Goal: Communication & Community: Answer question/provide support

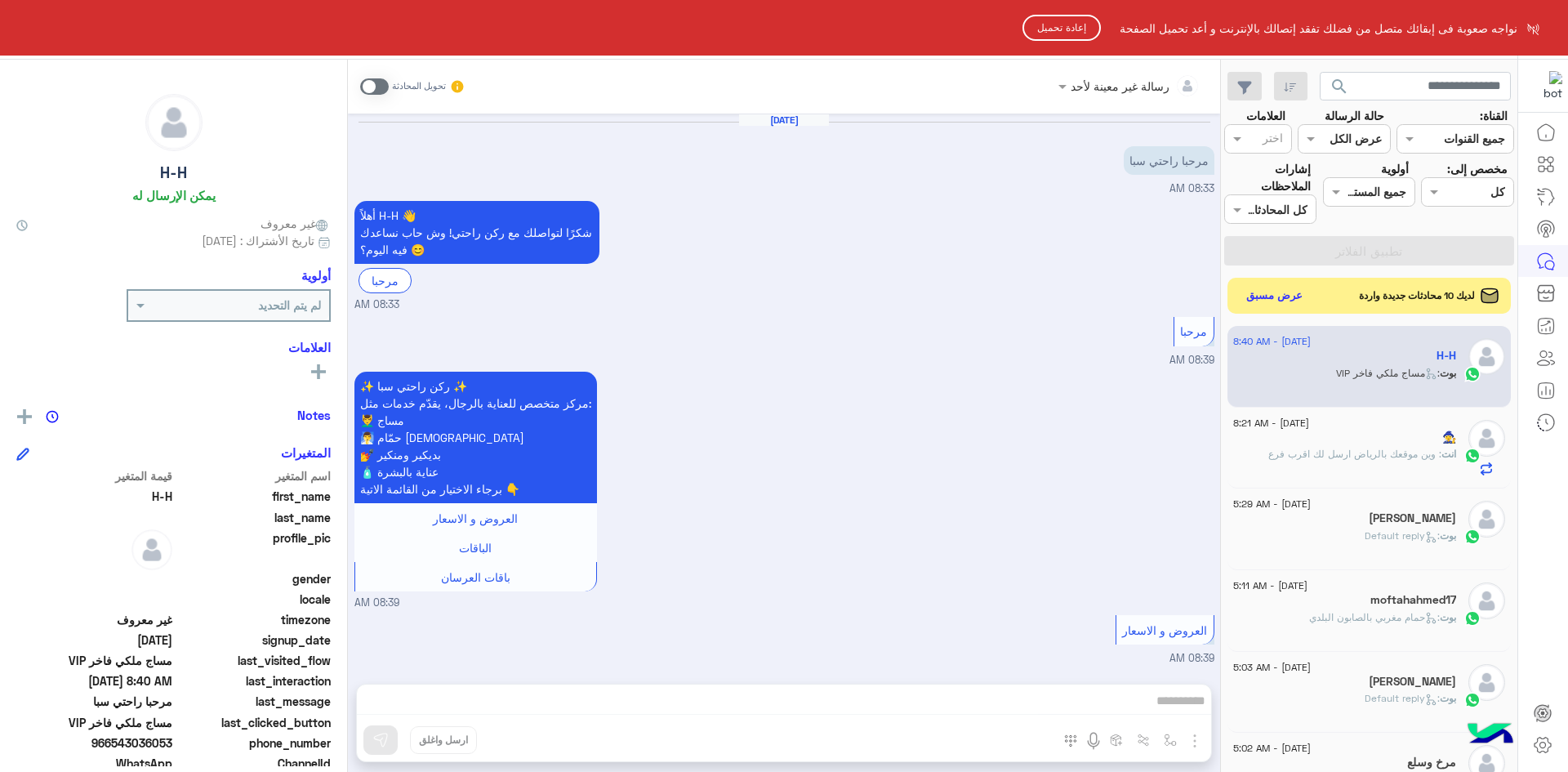
scroll to position [915, 0]
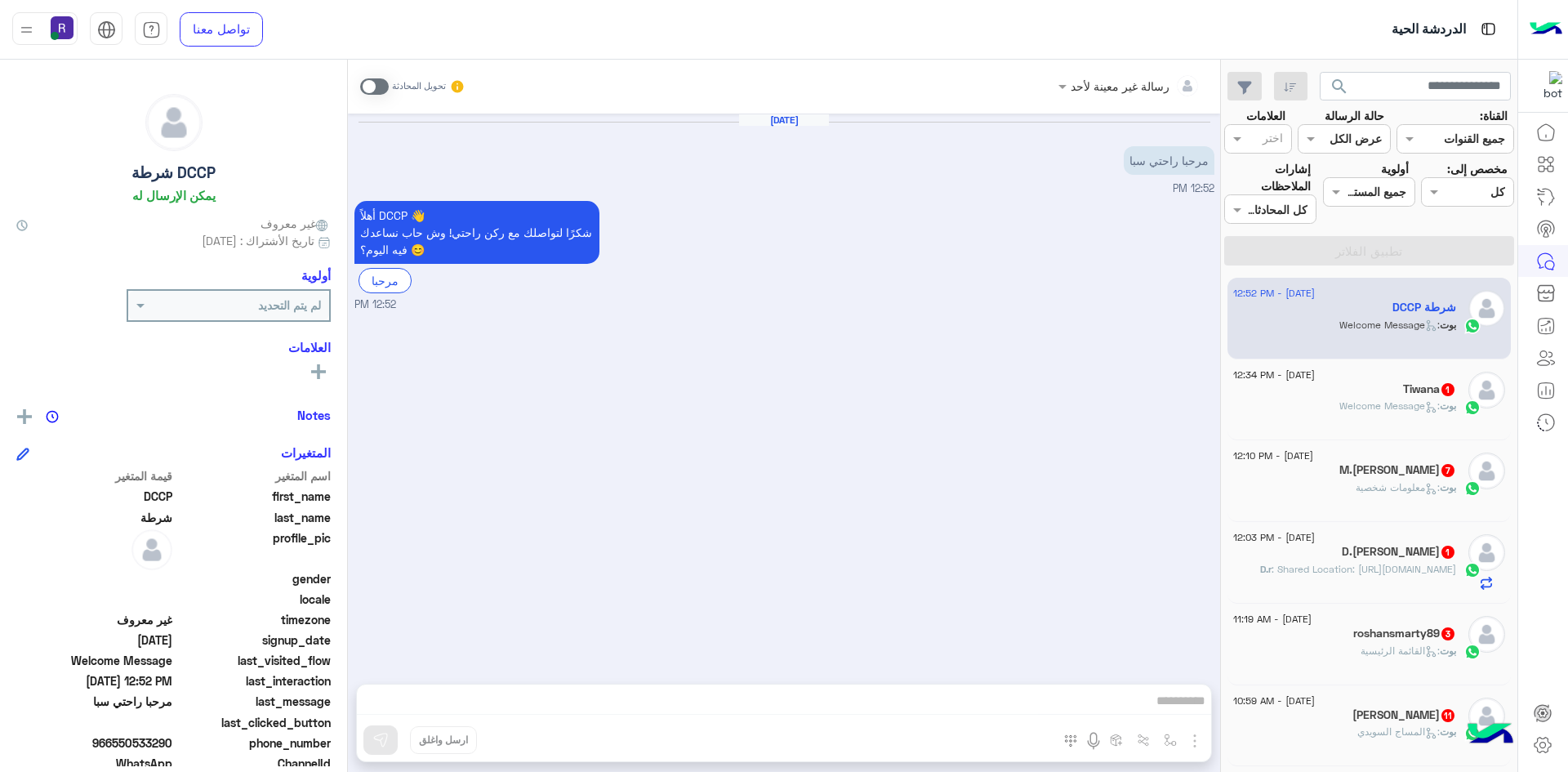
click at [1391, 400] on span ": Welcome Message" at bounding box center [1389, 406] width 100 height 12
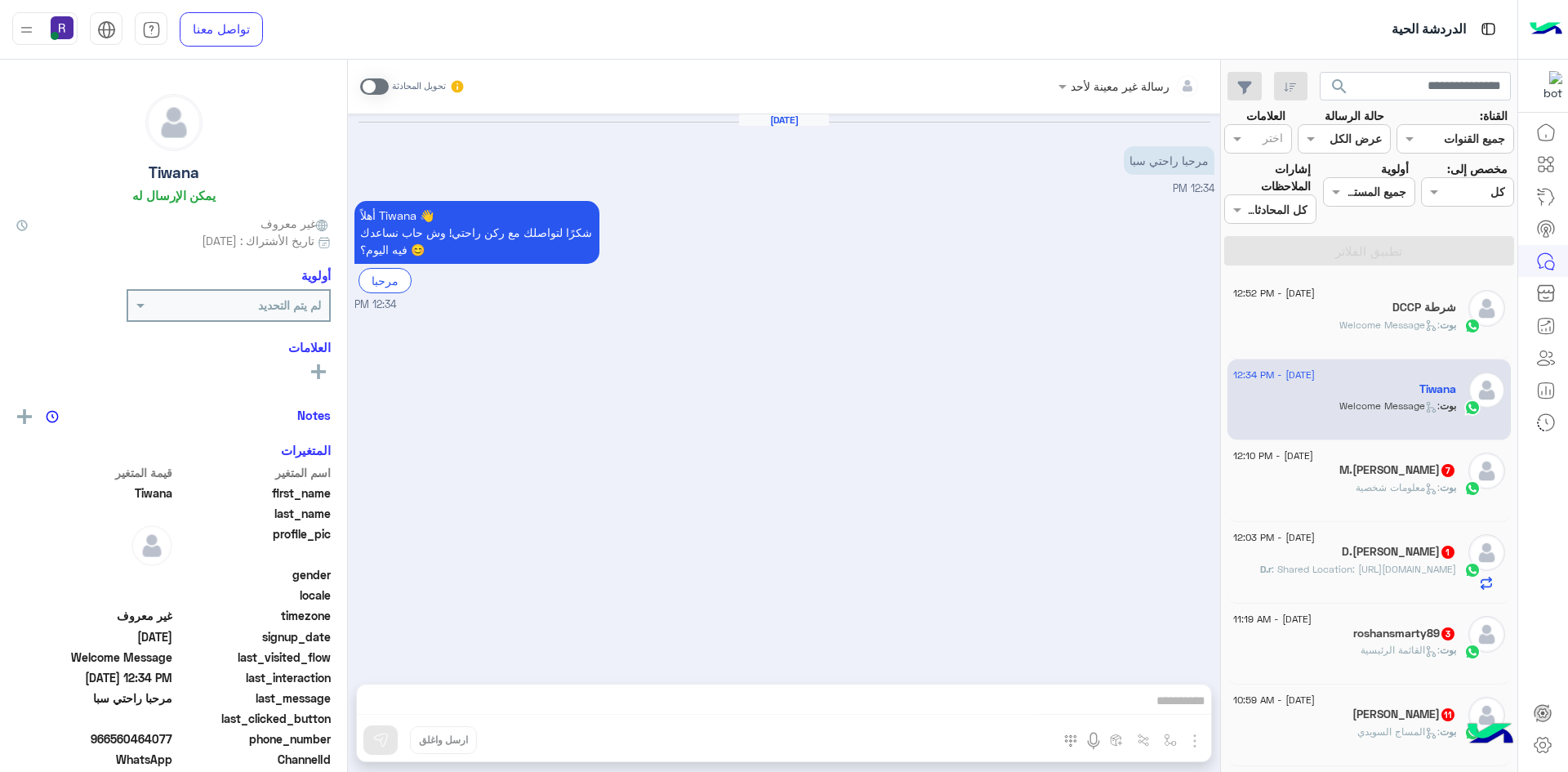
click at [1384, 461] on div "15 August - 12:10 PM" at bounding box center [1344, 458] width 223 height 11
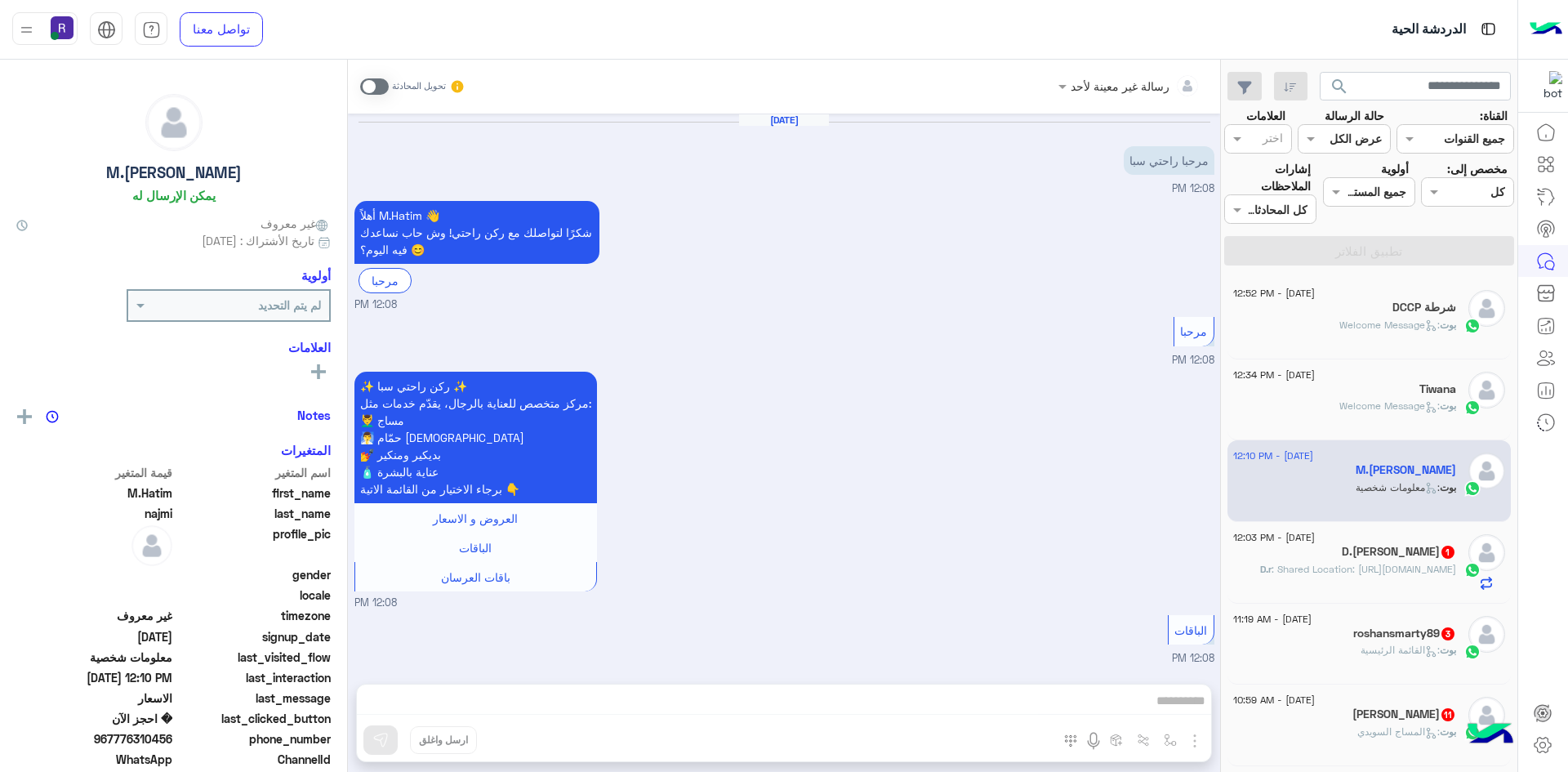
scroll to position [1287, 0]
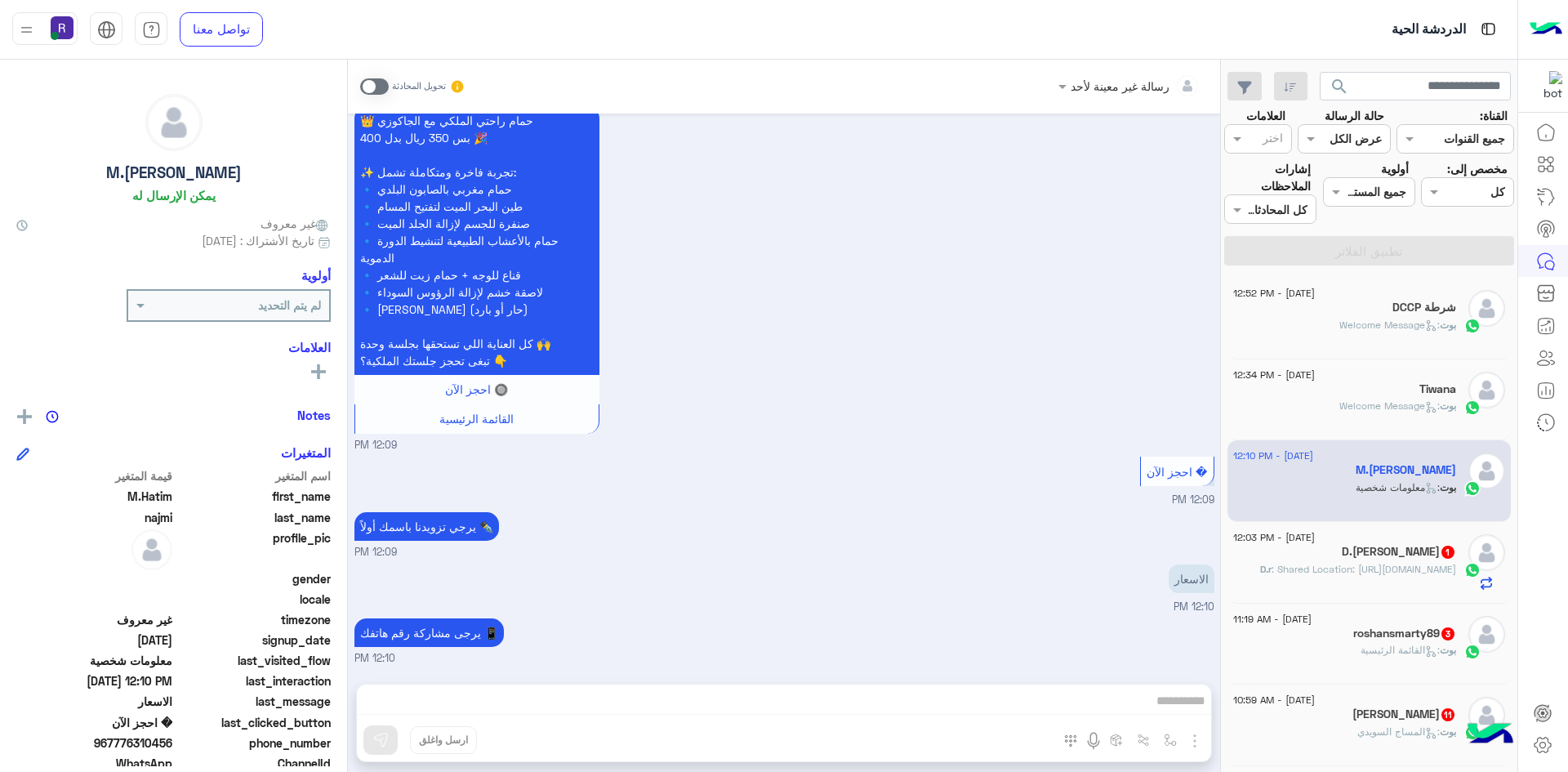
click at [1391, 575] on span ": Shared Location: https://maps.google.com/maps?q=24.5585875,46.793648" at bounding box center [1364, 569] width 185 height 12
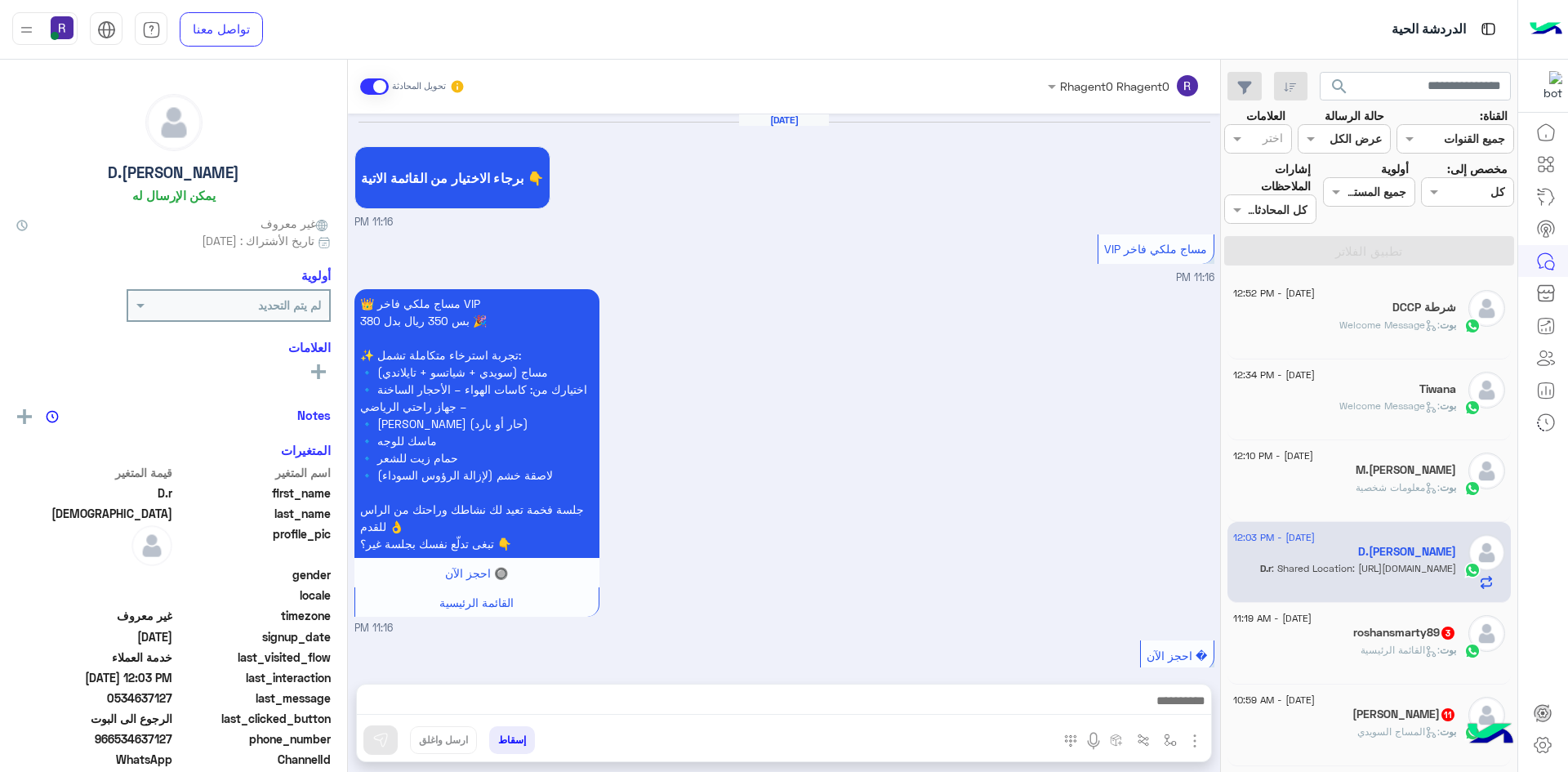
scroll to position [1138, 0]
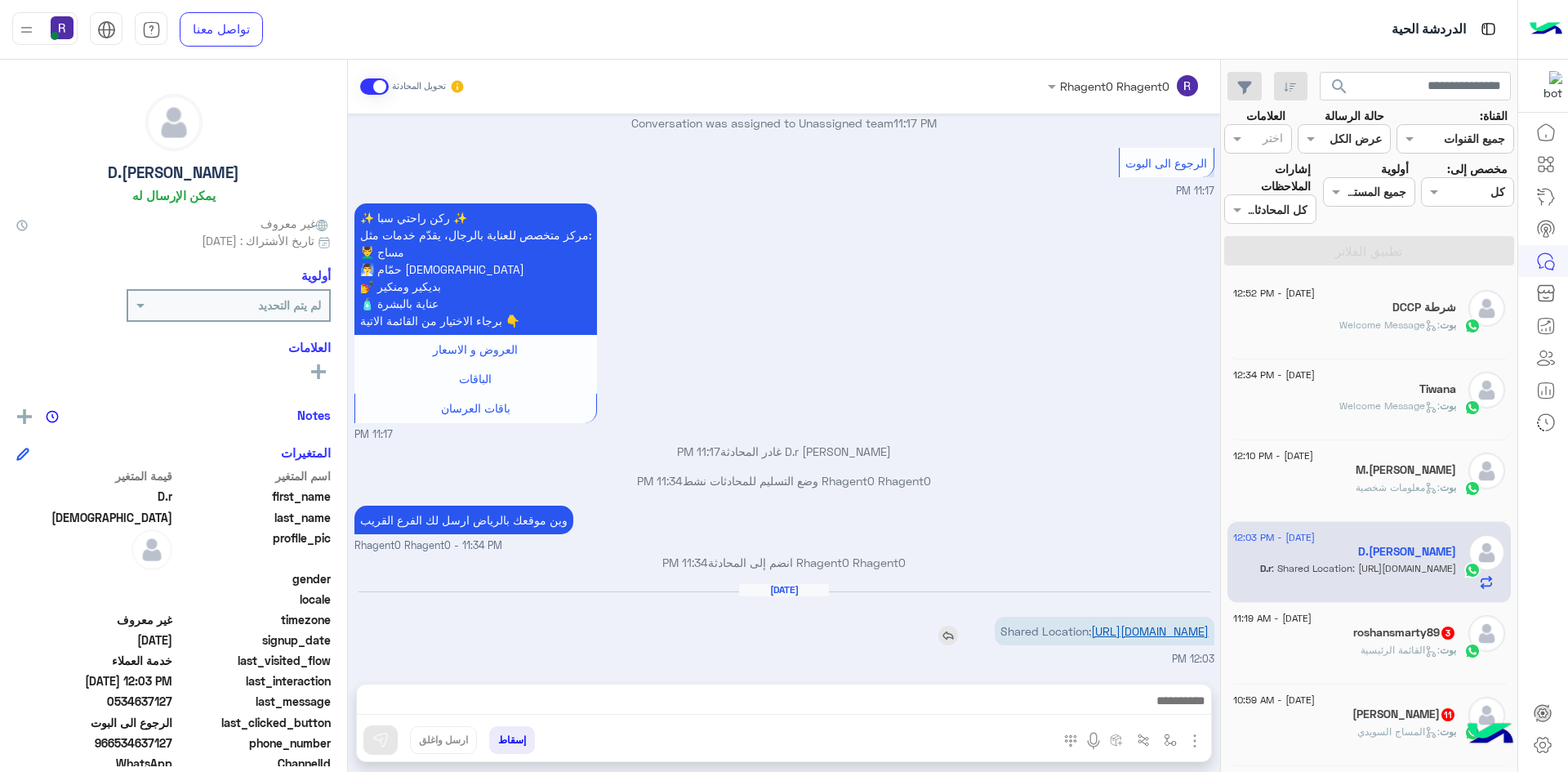
click at [1163, 632] on link "https://maps.google.com/maps?q=24.5585875,46.793648" at bounding box center [1150, 631] width 117 height 14
click at [1162, 743] on button "button" at bounding box center [1171, 739] width 27 height 27
click at [1123, 704] on input "text" at bounding box center [1120, 704] width 110 height 19
type input "***"
click at [1135, 680] on div "لبن" at bounding box center [1123, 675] width 121 height 32
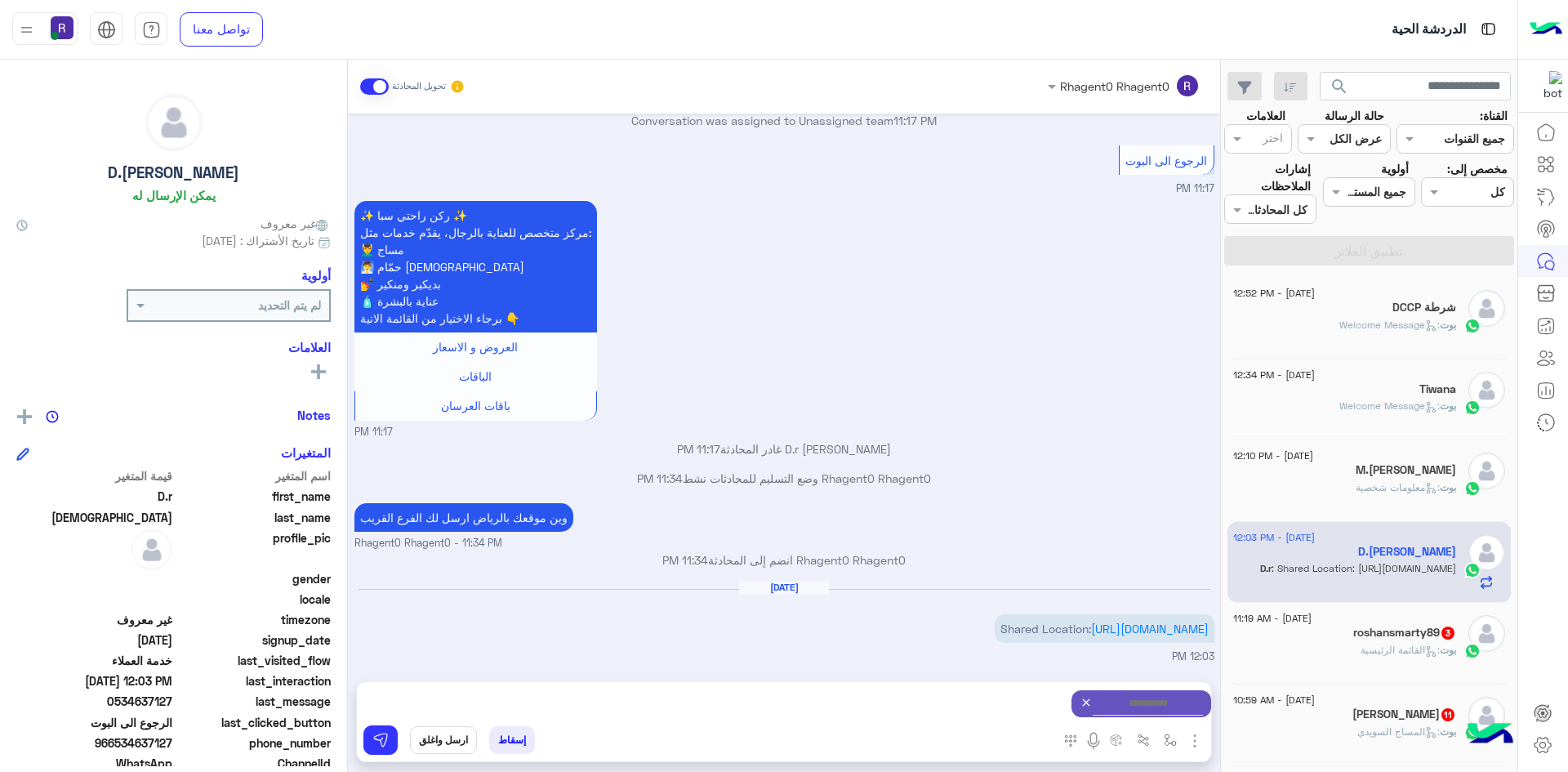
type textarea "***"
click at [366, 737] on button at bounding box center [380, 739] width 35 height 29
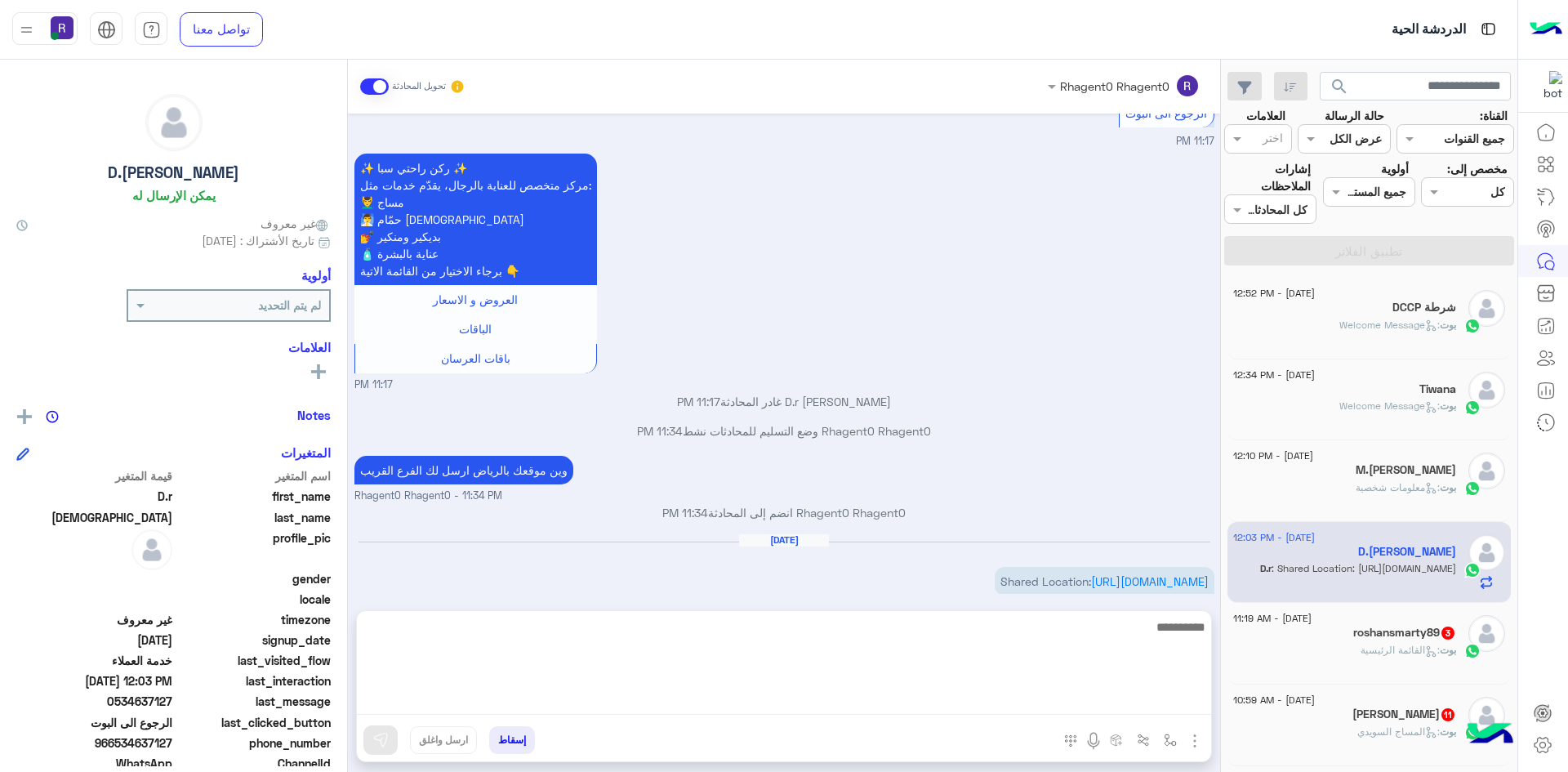
click at [871, 699] on textarea at bounding box center [784, 665] width 855 height 98
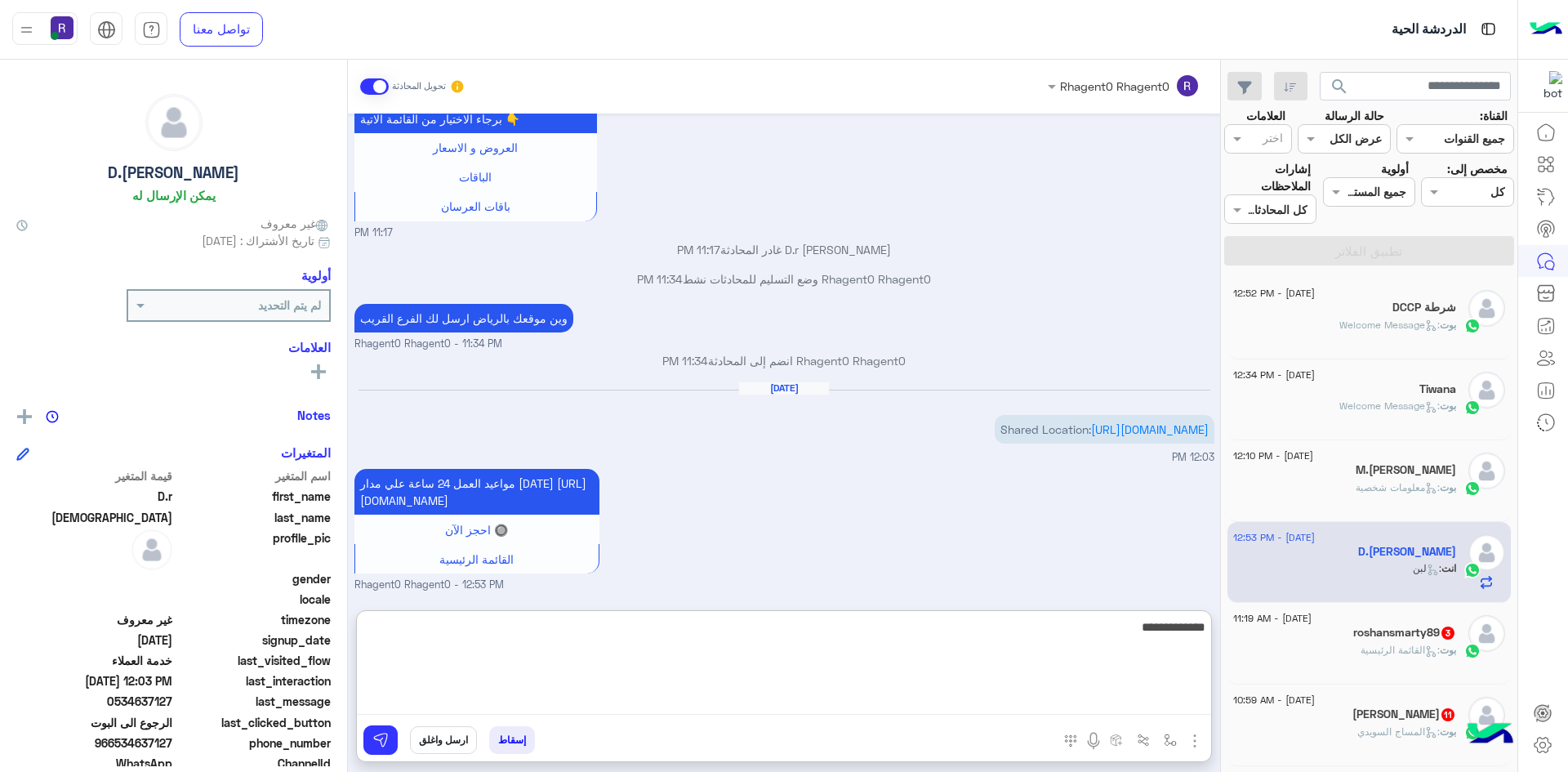
type textarea "**********"
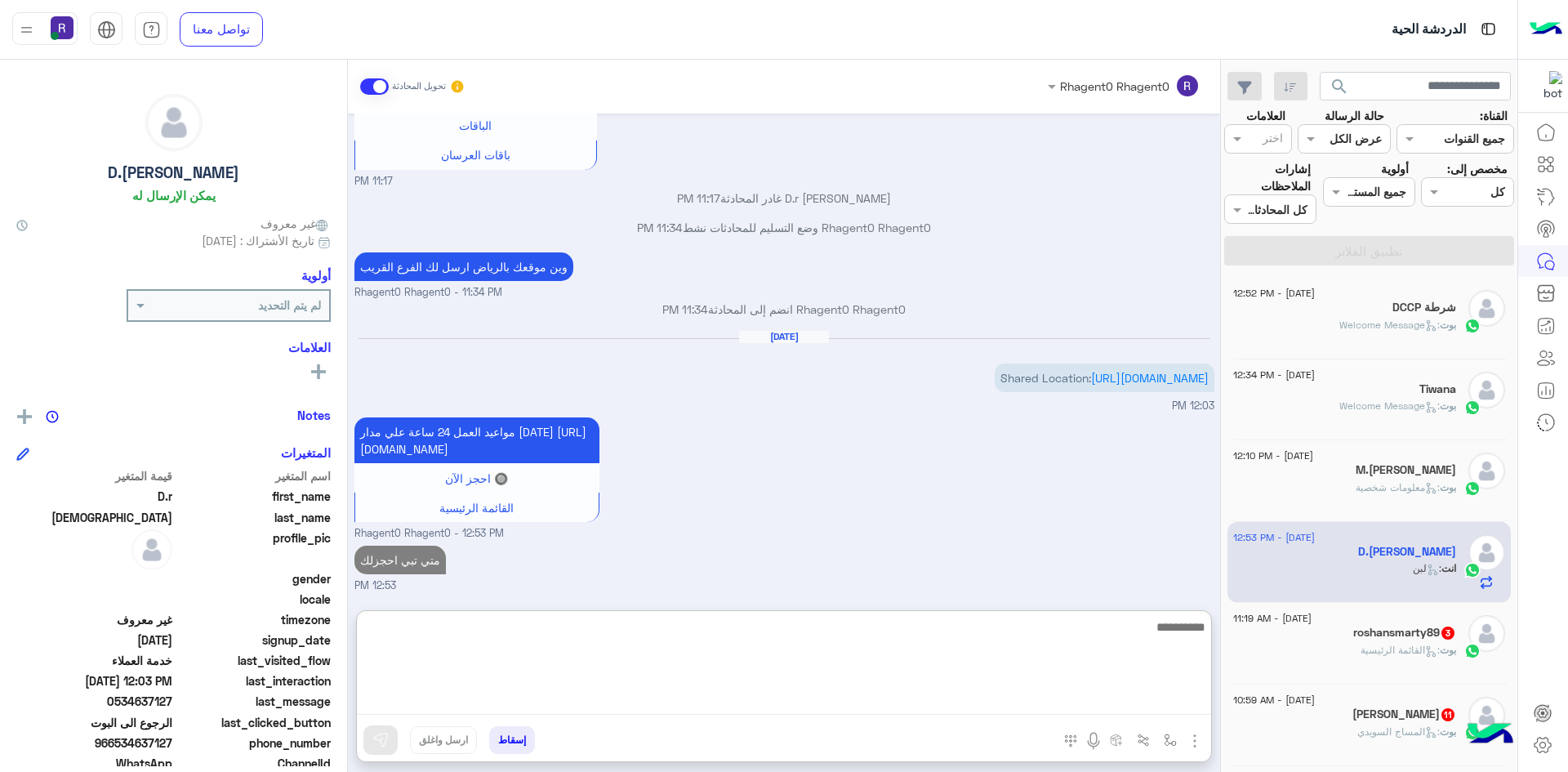
scroll to position [1409, 0]
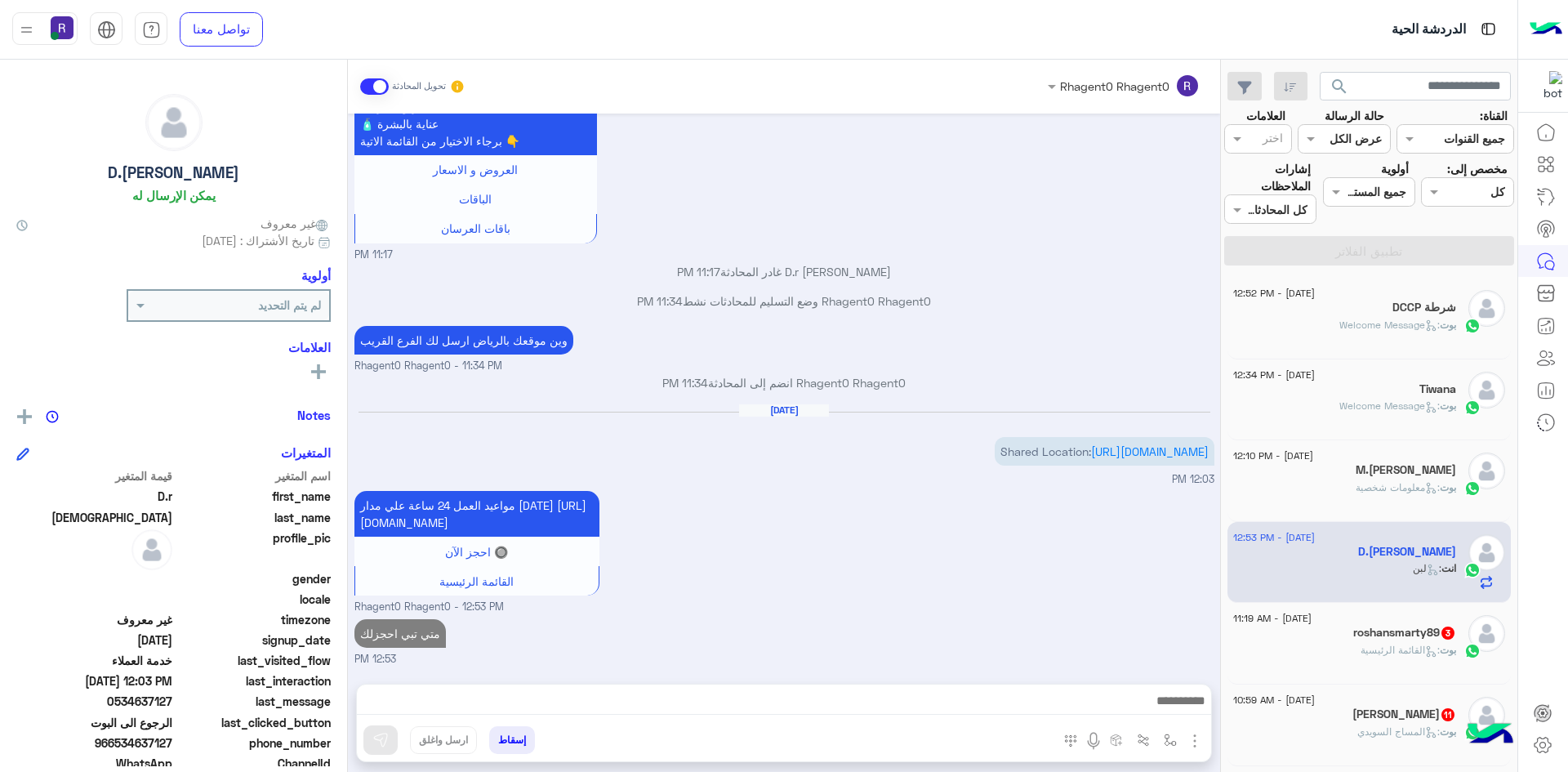
click at [1329, 637] on div "roshansmarty89 3" at bounding box center [1344, 633] width 223 height 17
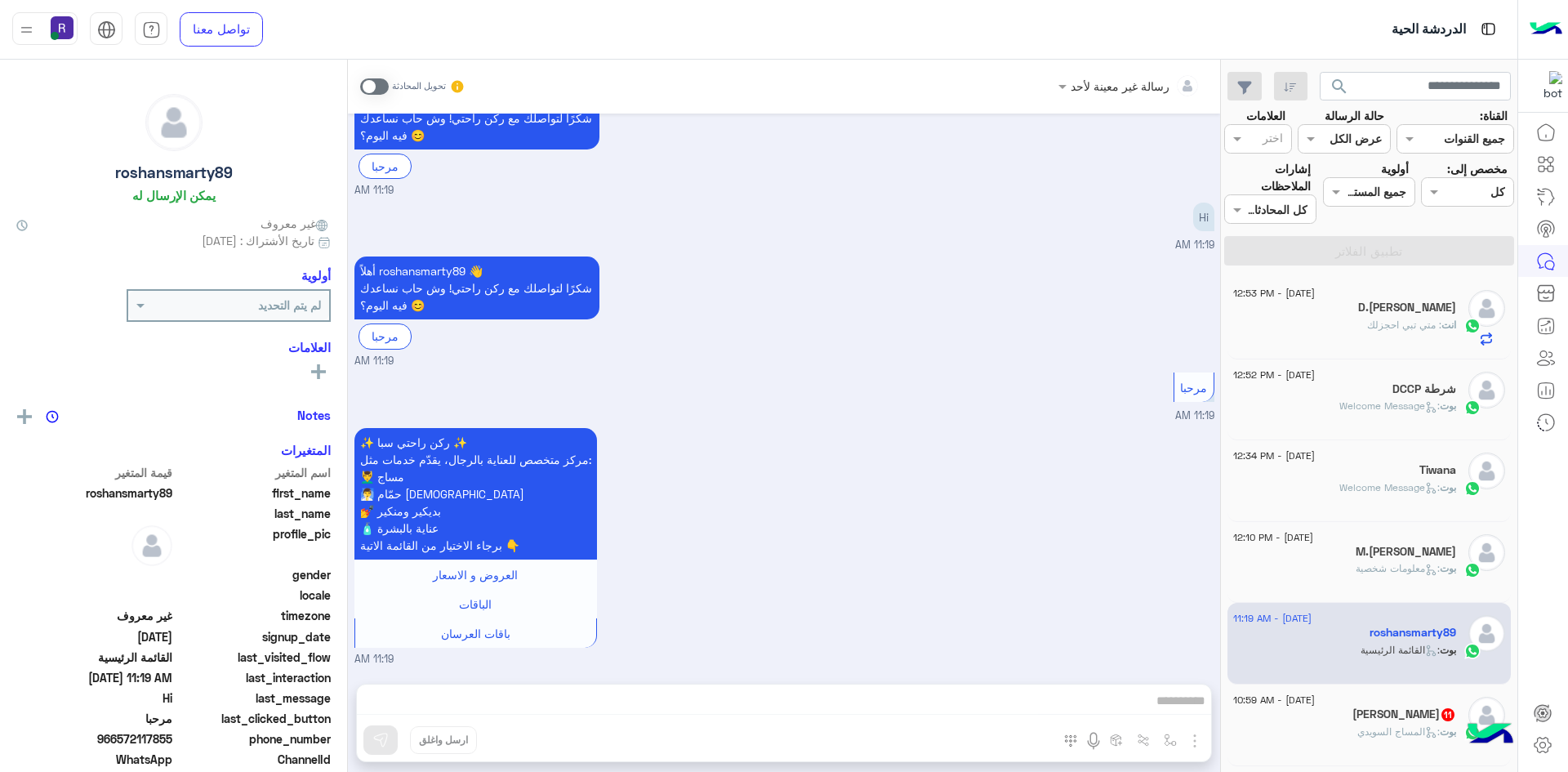
scroll to position [82, 0]
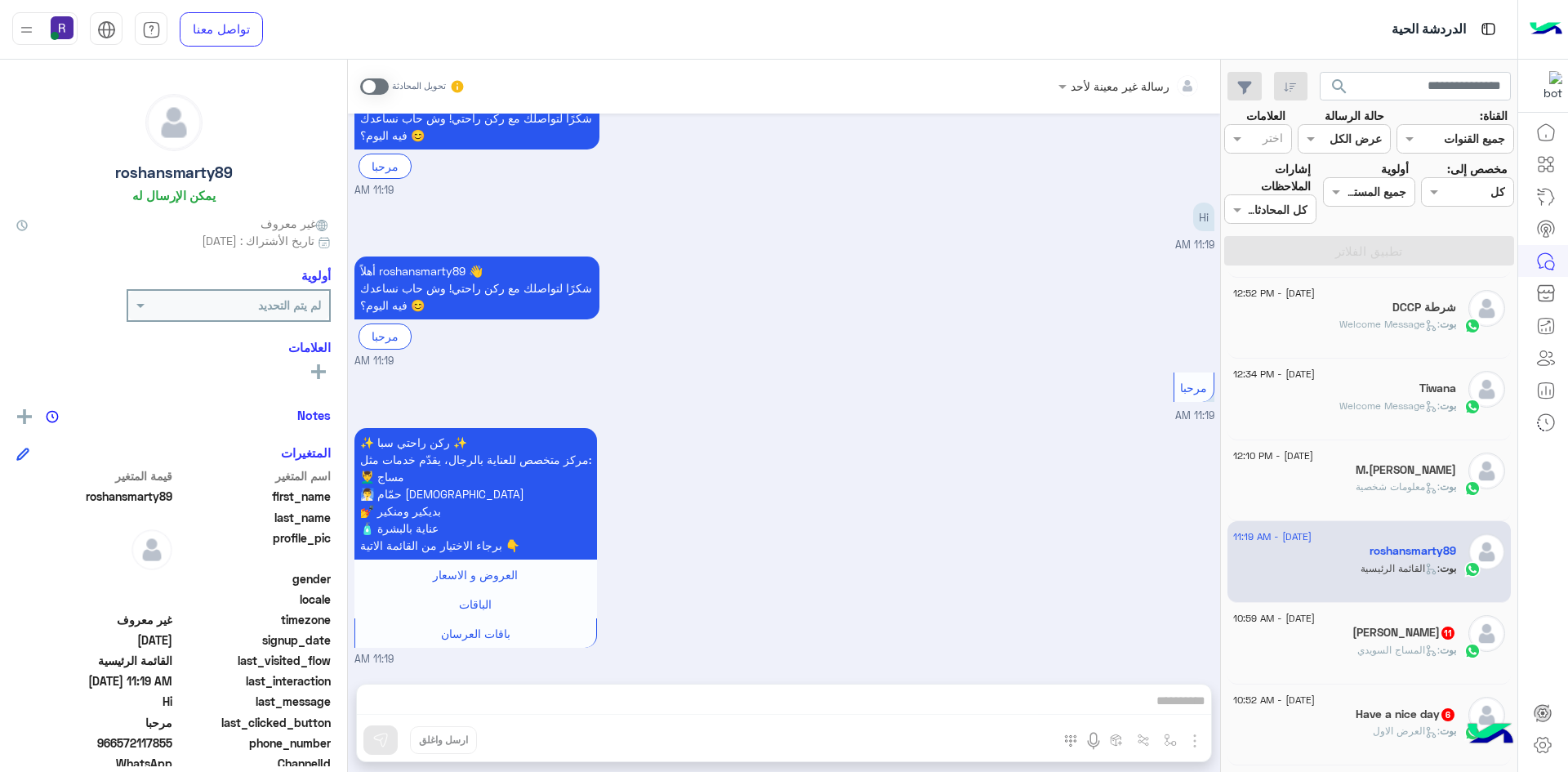
click at [1350, 632] on div "ابو ليث 11" at bounding box center [1344, 633] width 223 height 17
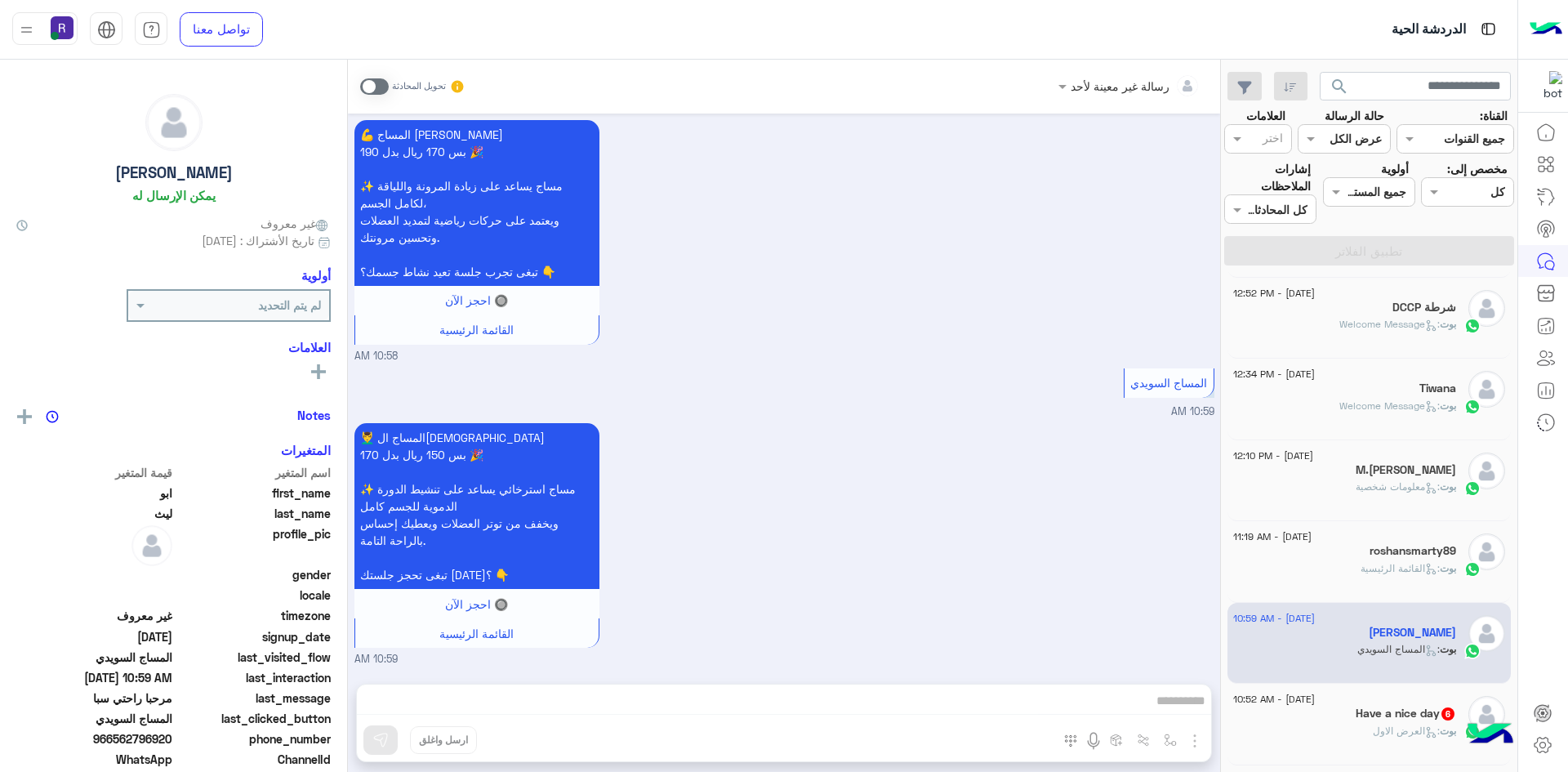
scroll to position [245, 0]
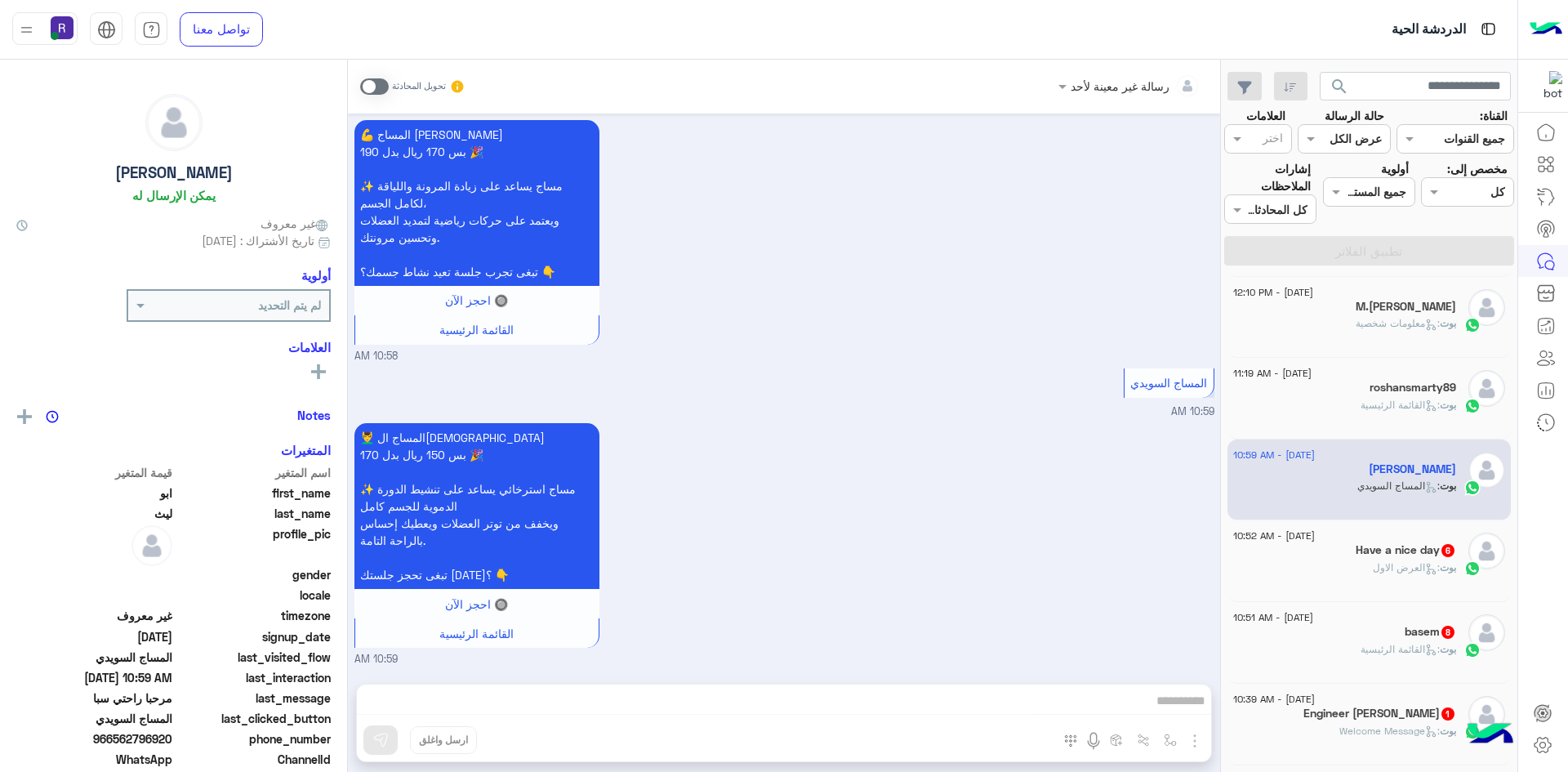
click at [1349, 577] on div "بوت : العرض الاول" at bounding box center [1344, 575] width 223 height 28
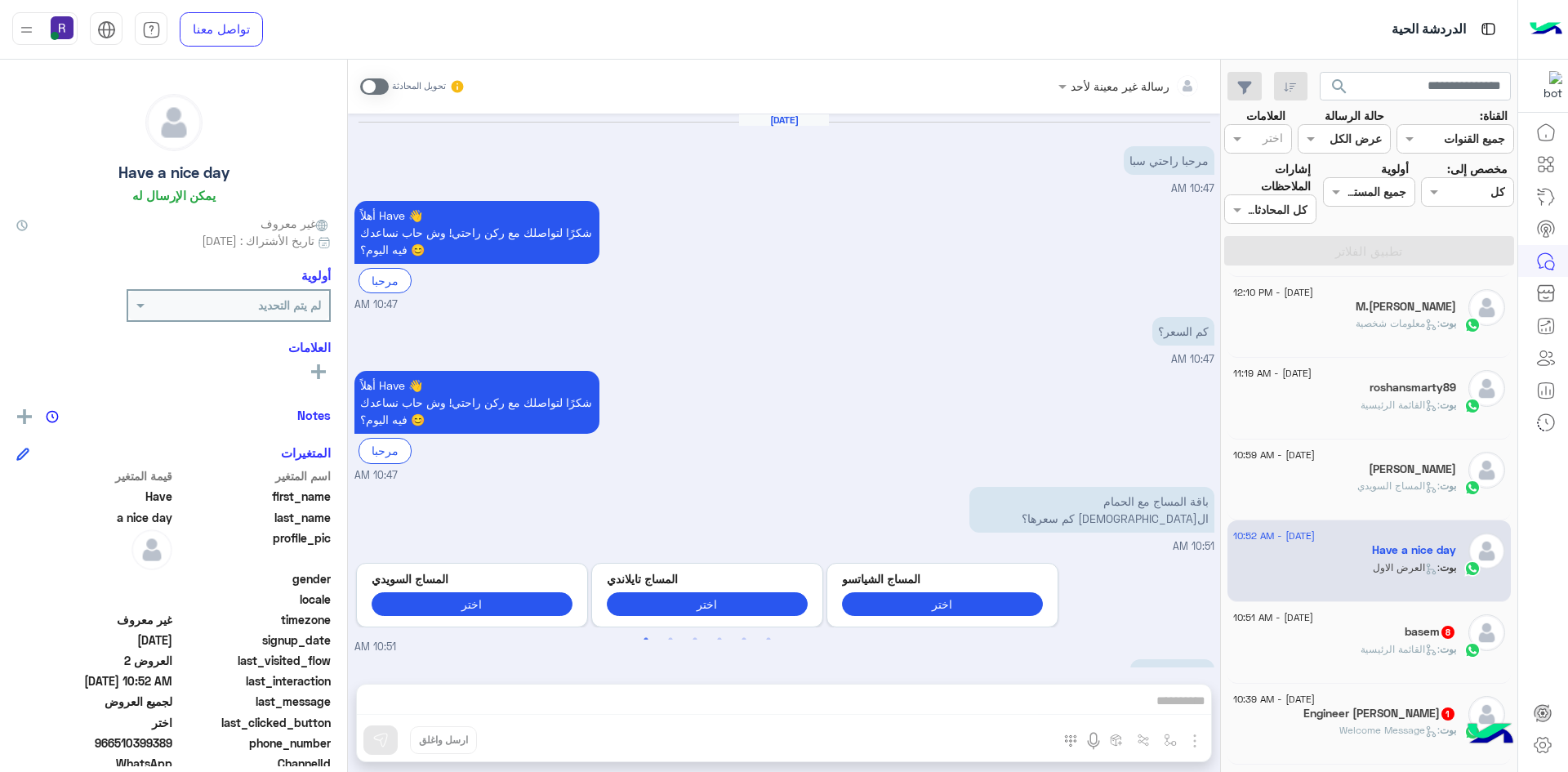
scroll to position [667, 0]
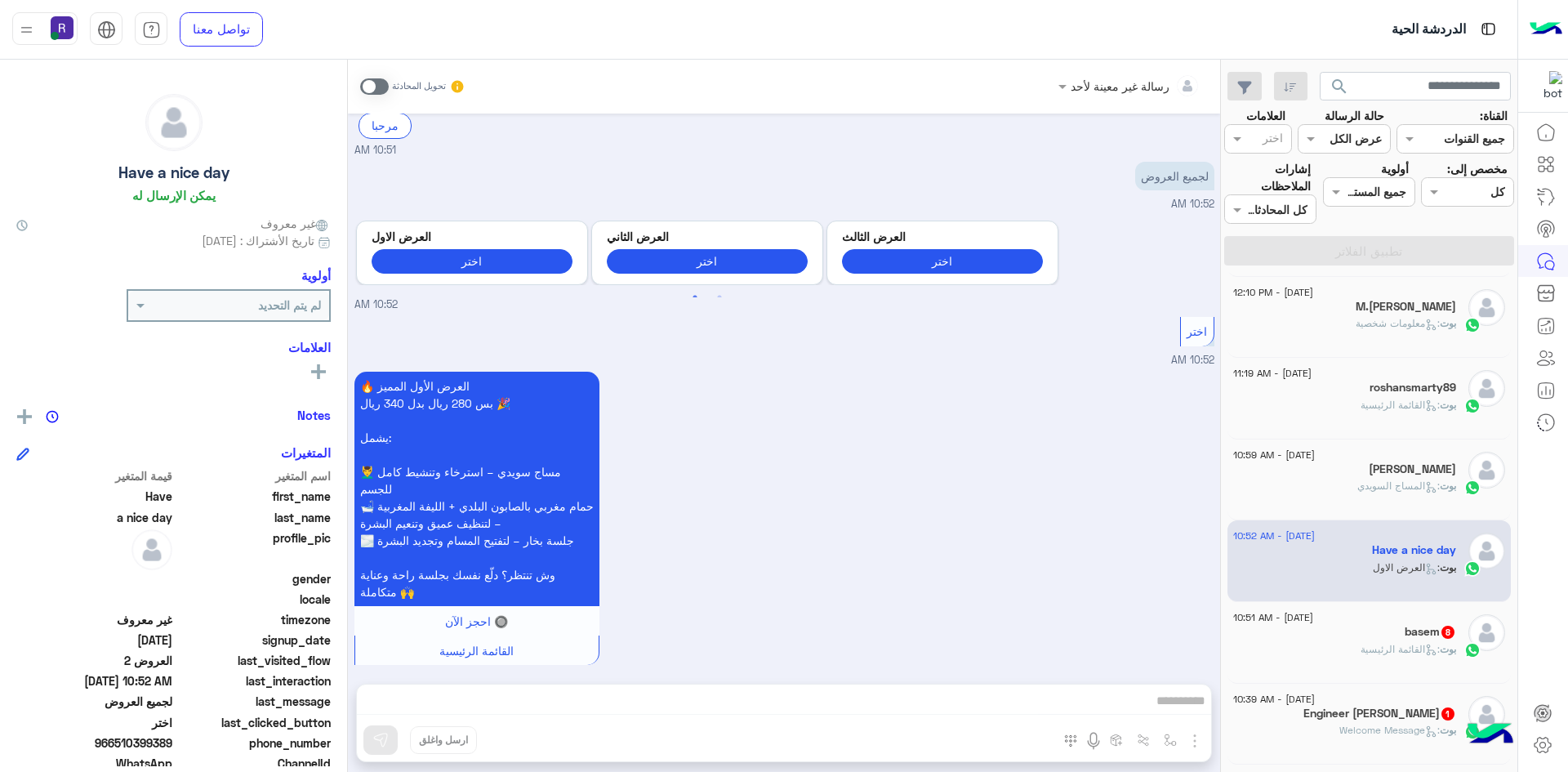
click at [1356, 614] on div "15 August - 10:51 AM" at bounding box center [1344, 619] width 223 height 11
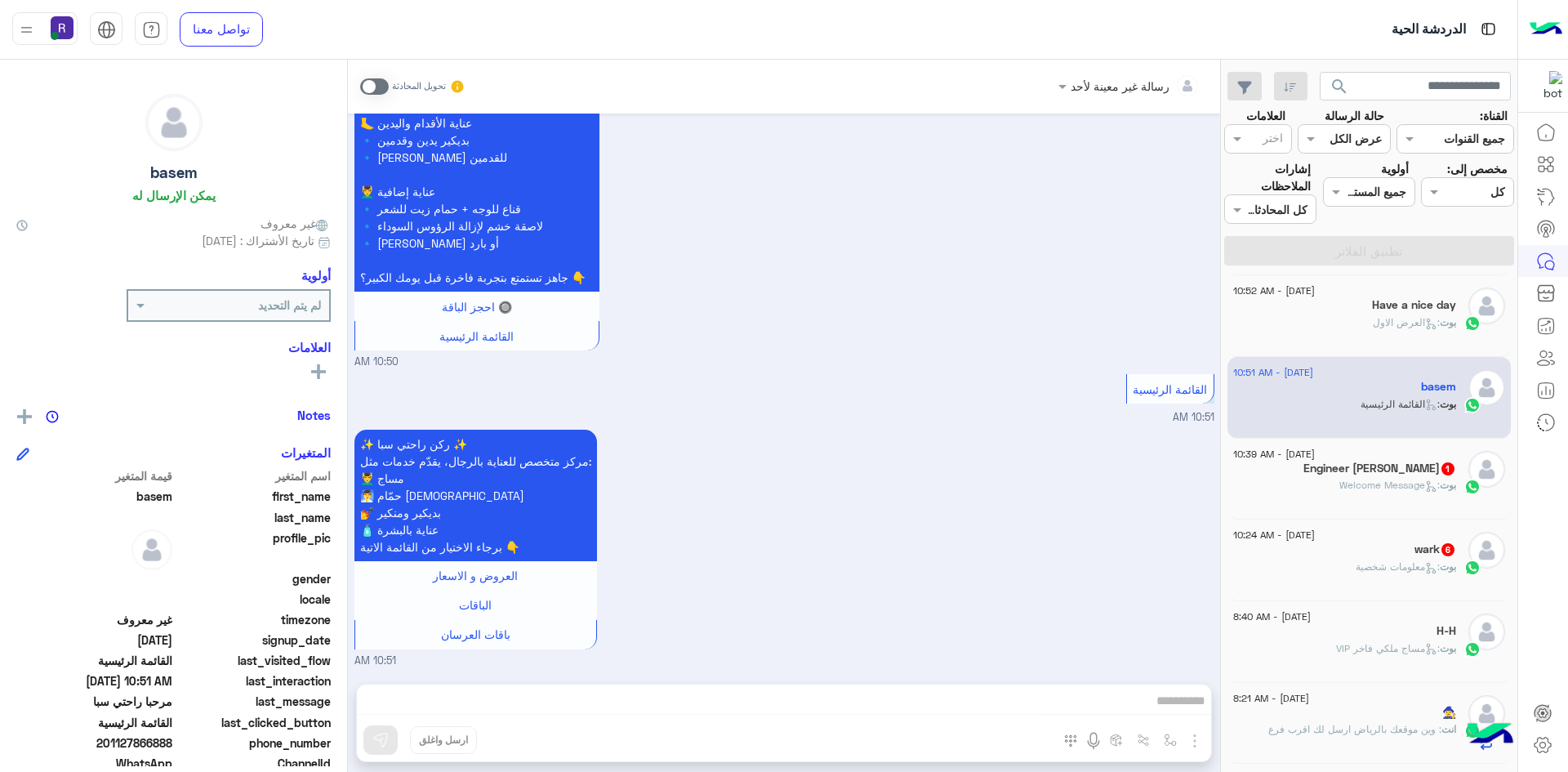
scroll to position [653, 0]
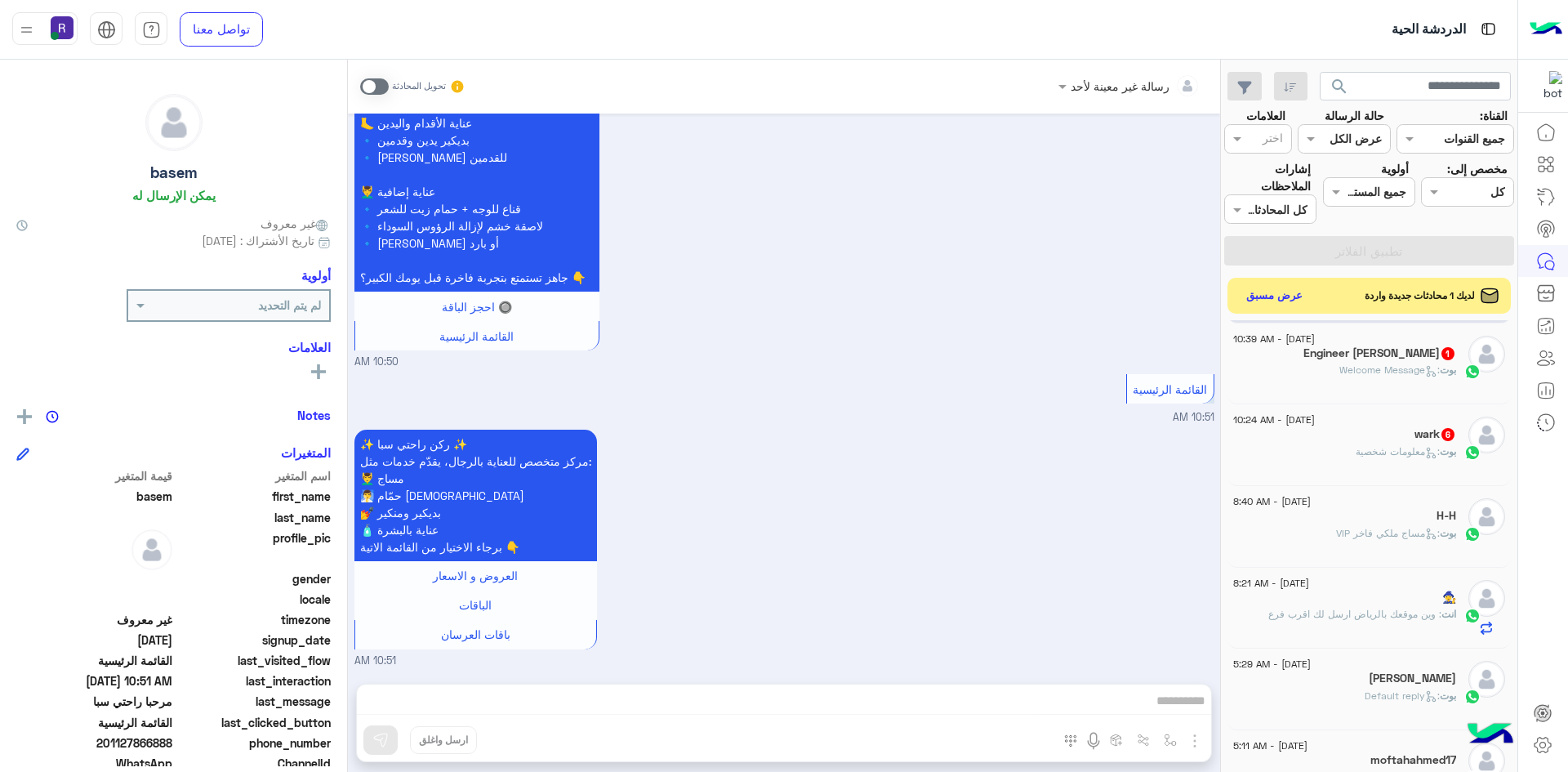
click at [1400, 434] on div "wark 6" at bounding box center [1344, 435] width 223 height 17
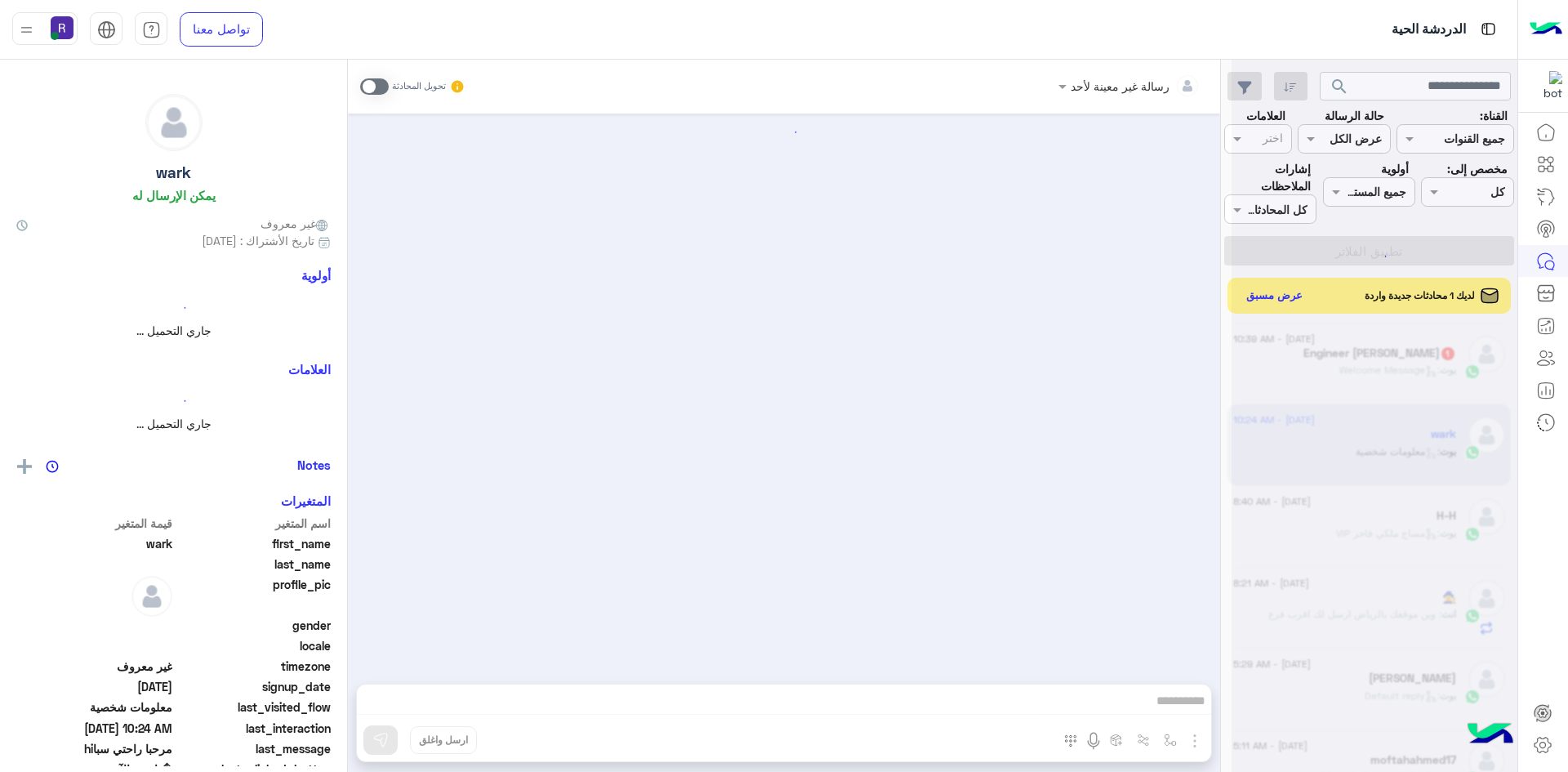
scroll to position [1180, 0]
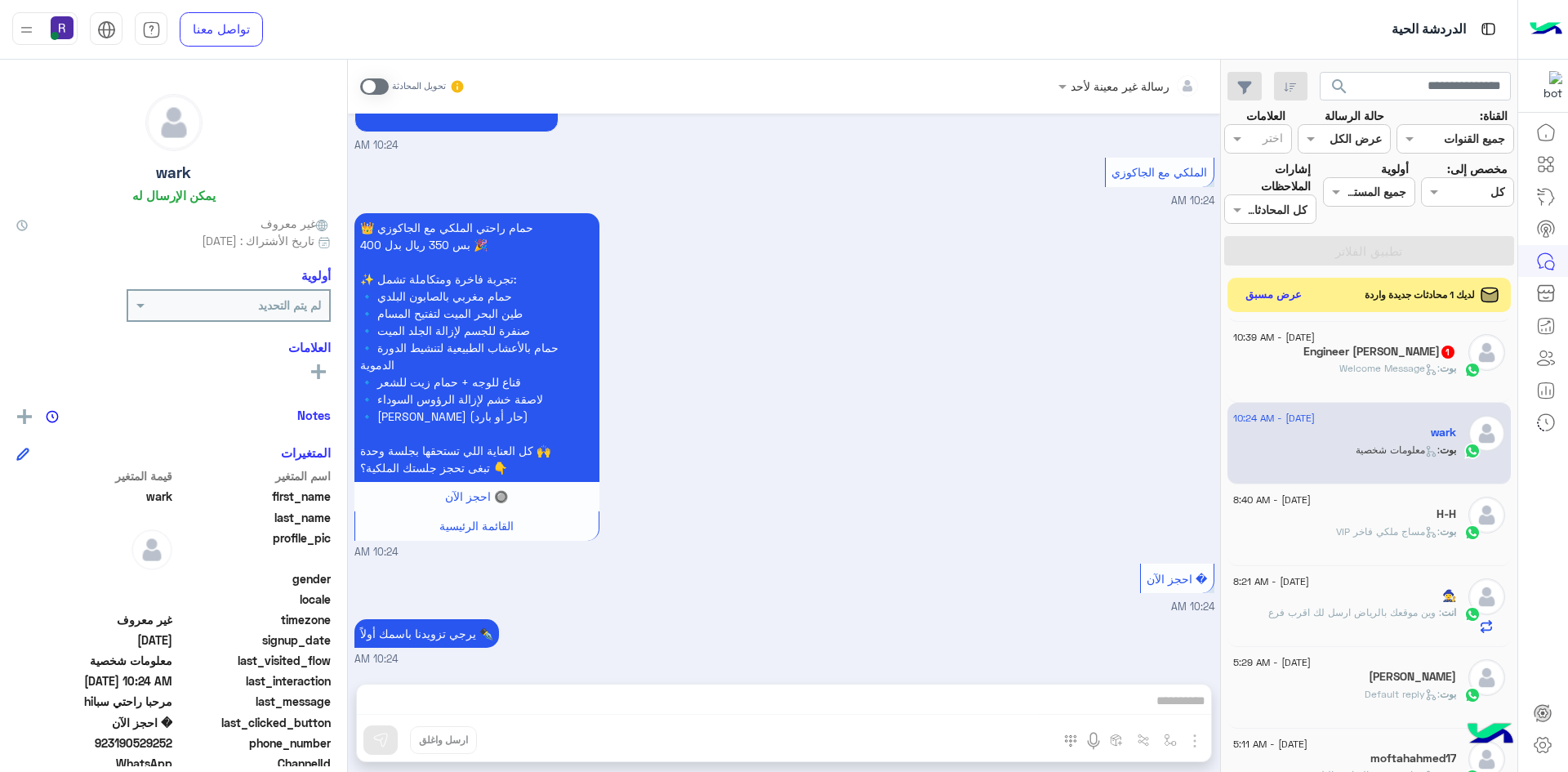
click at [1283, 297] on button "عرض مسبق" at bounding box center [1273, 295] width 68 height 22
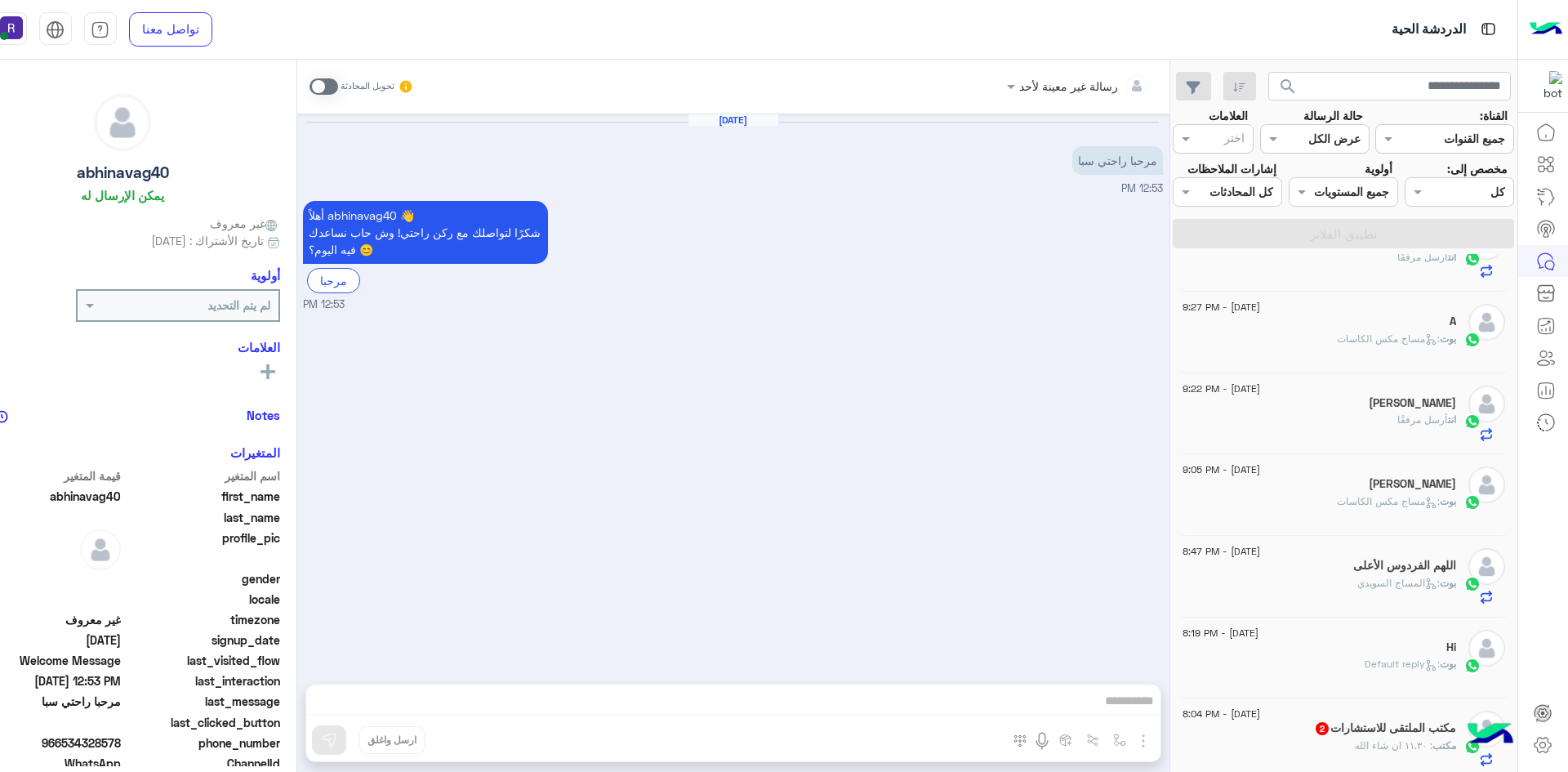
scroll to position [824, 0]
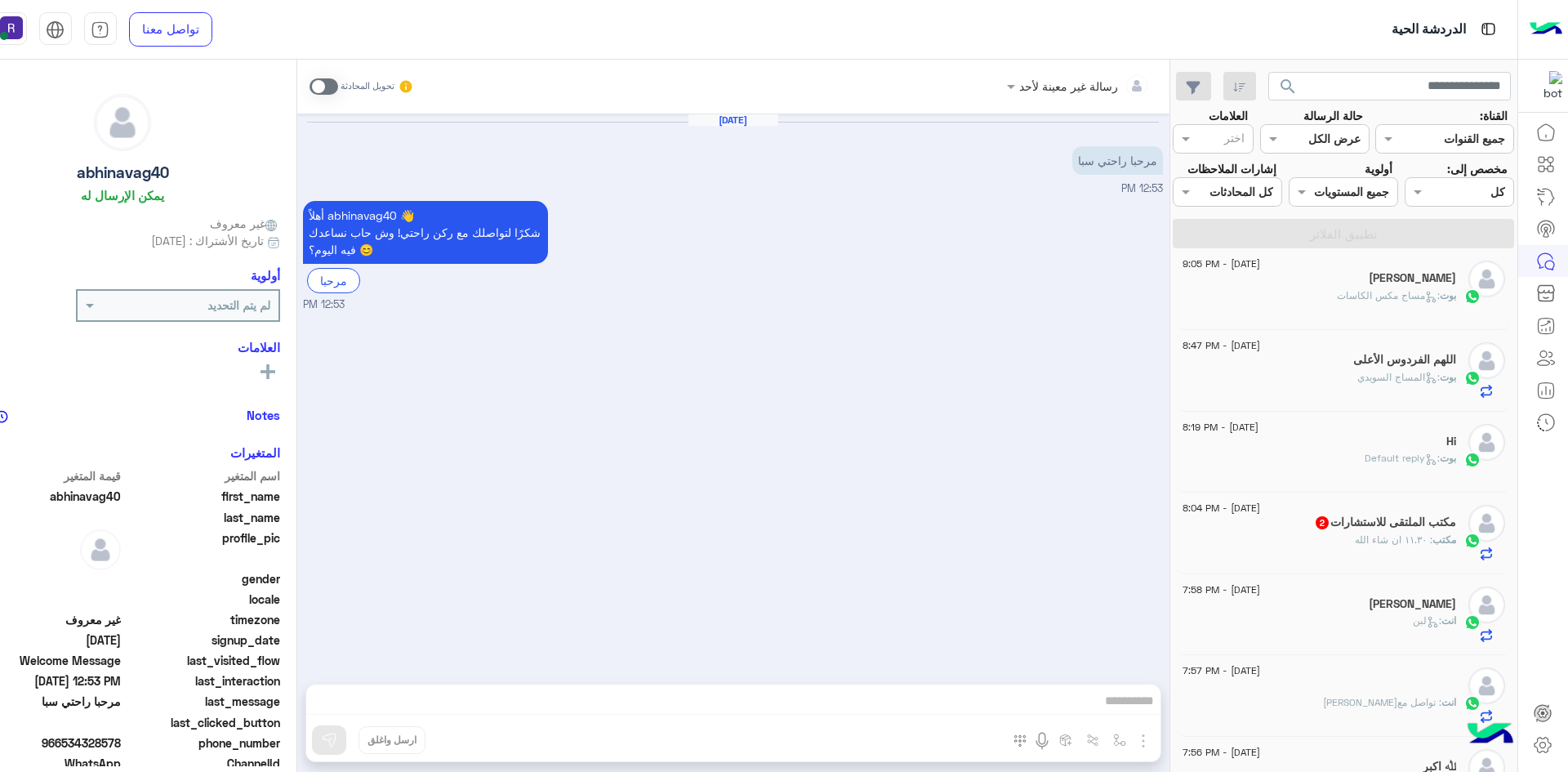
click at [1345, 545] on div "مكتب : ١١.٣٠ ان شاء الله" at bounding box center [1319, 546] width 274 height 28
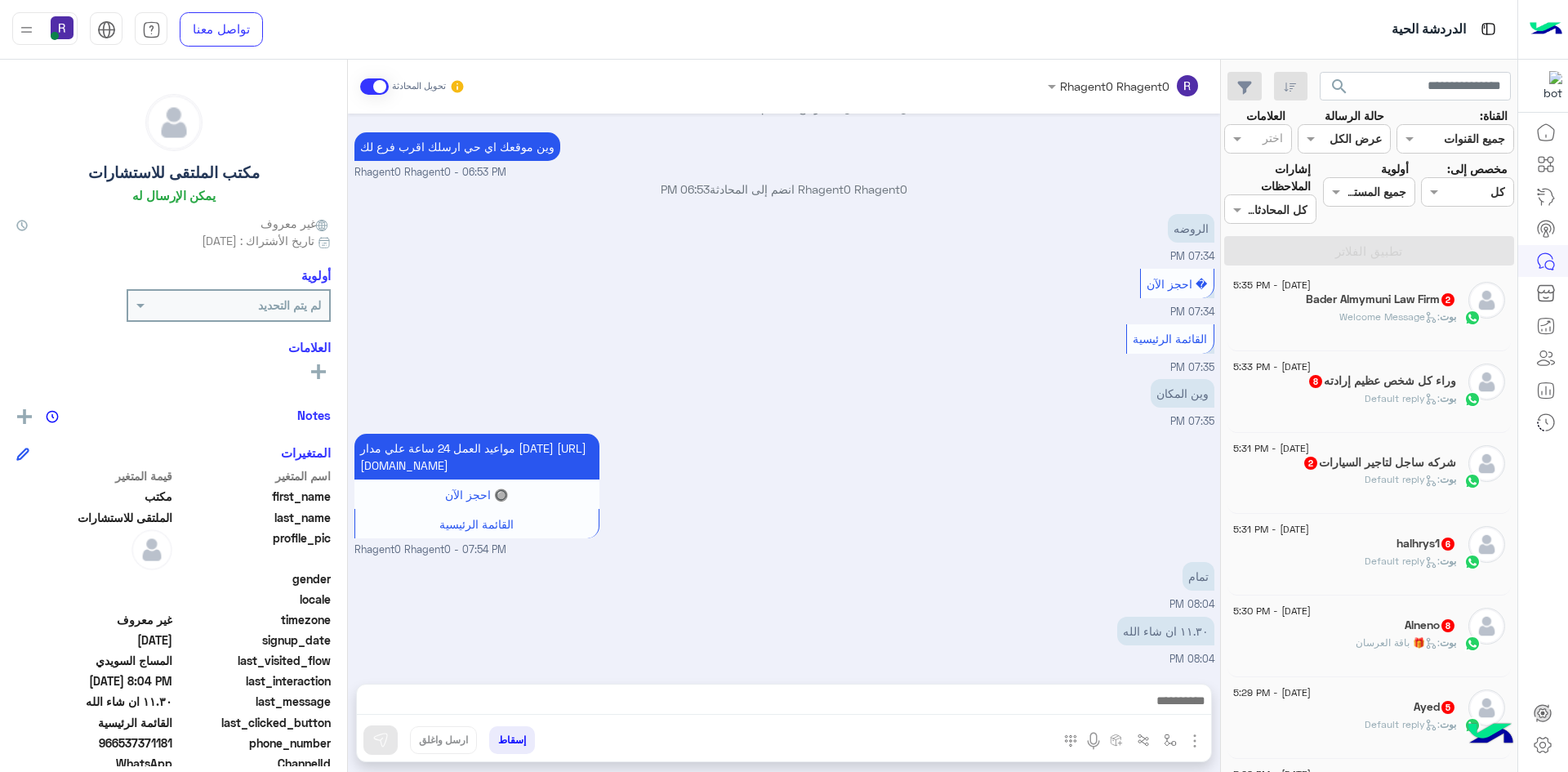
scroll to position [417, 0]
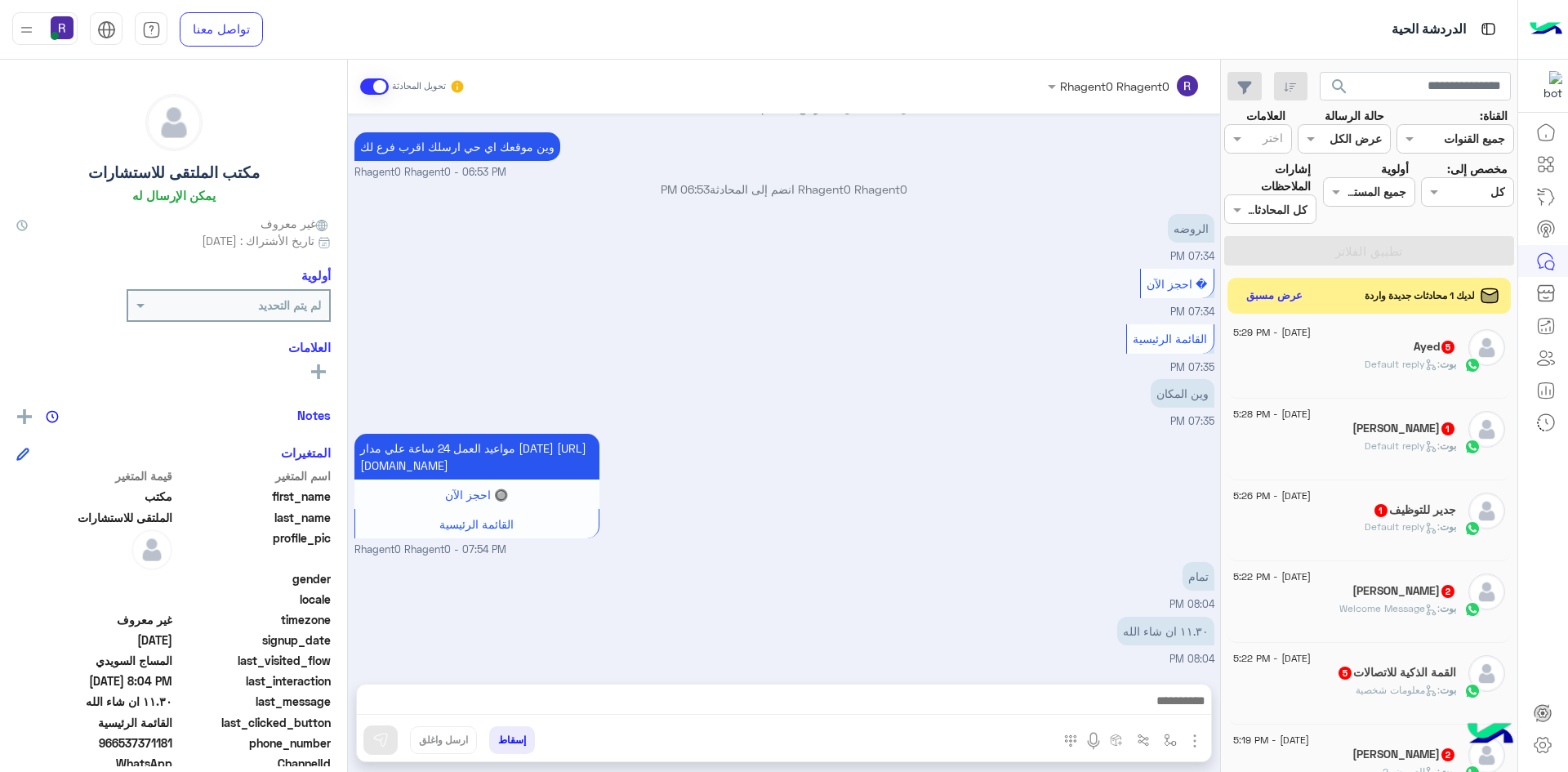
click at [1357, 358] on div "بوت : Default reply" at bounding box center [1344, 371] width 223 height 28
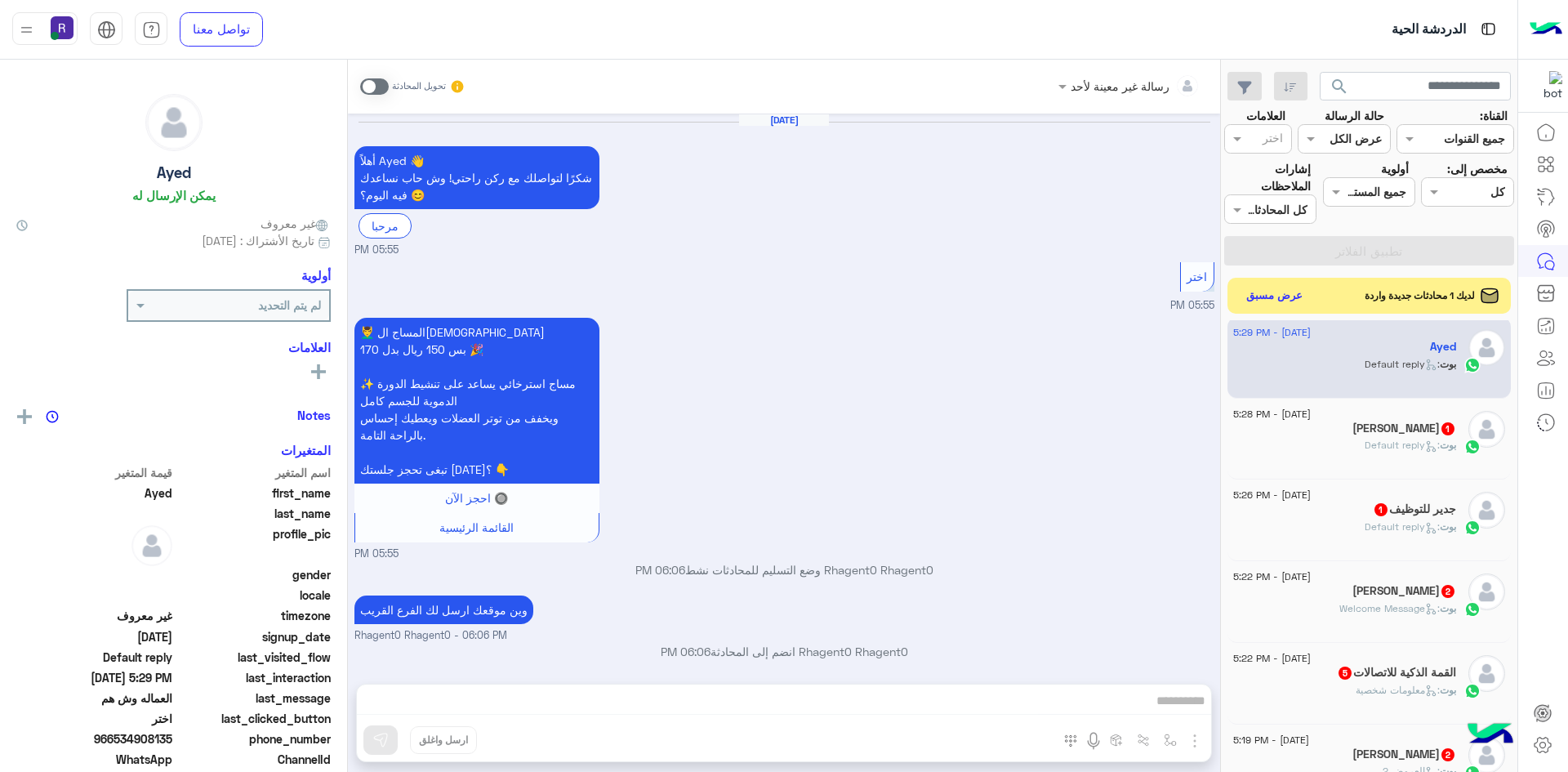
scroll to position [1562, 0]
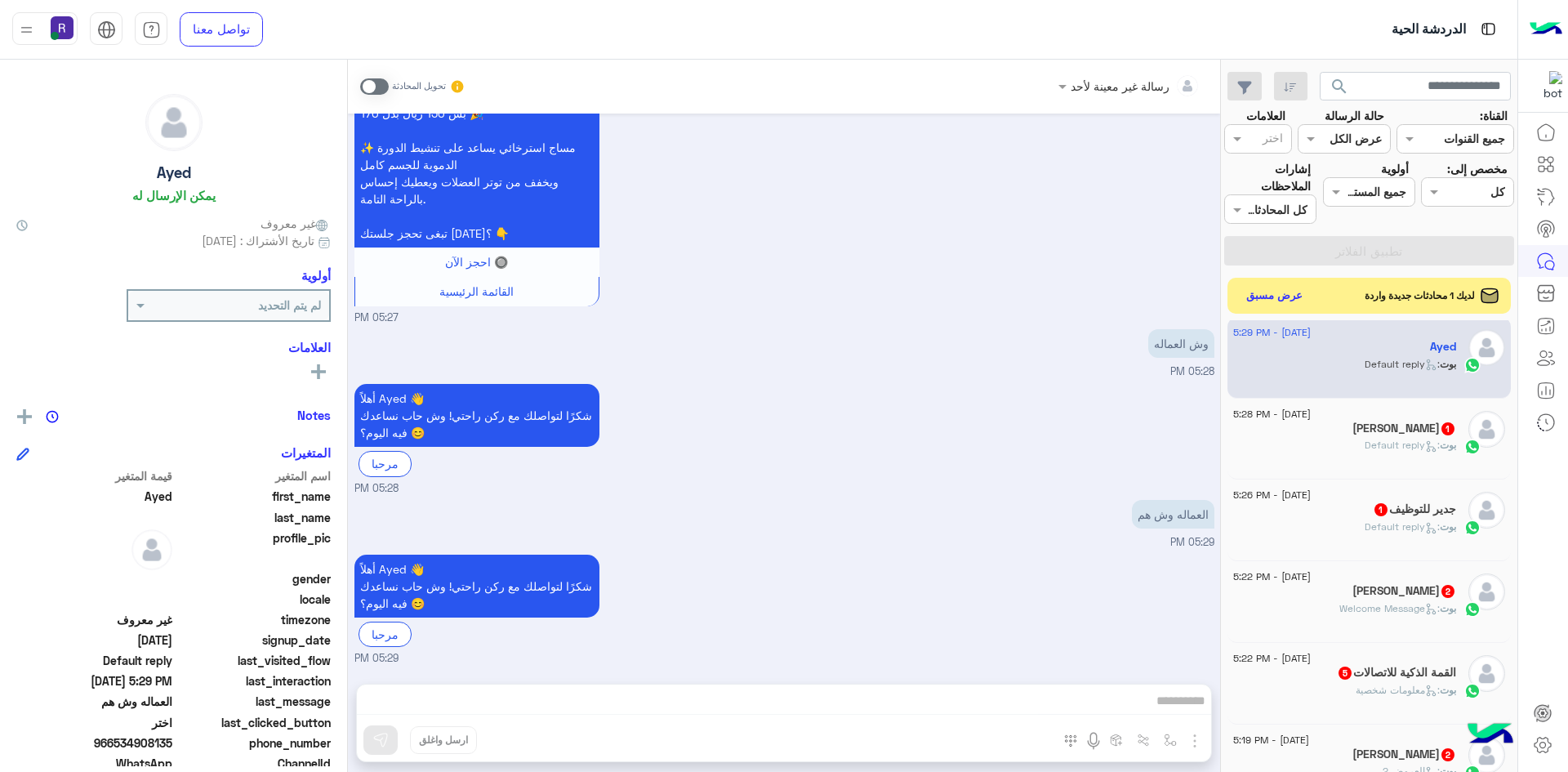
click at [1383, 440] on span ": Default reply" at bounding box center [1402, 445] width 76 height 12
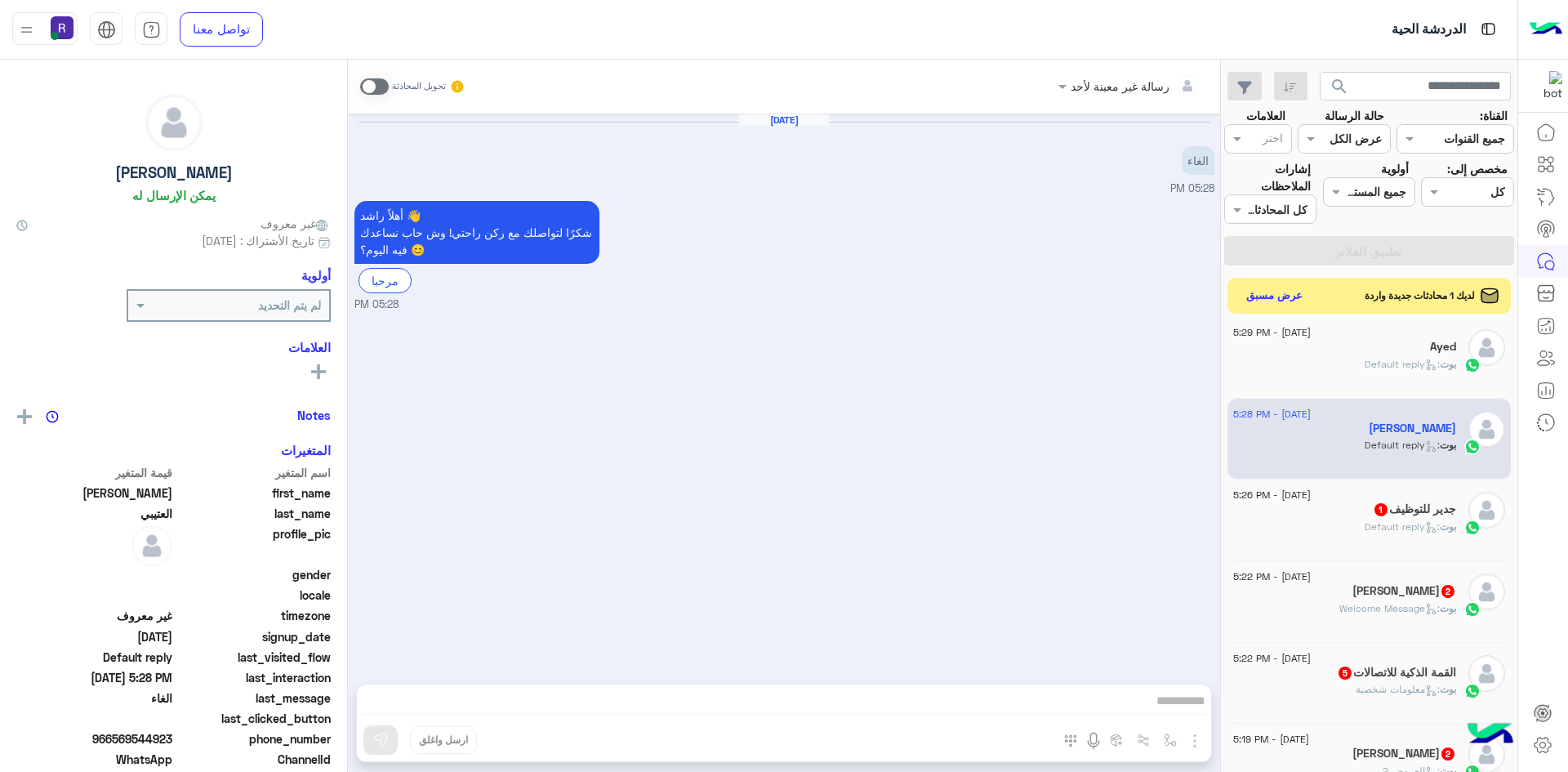
click at [1389, 529] on span ": Default reply" at bounding box center [1402, 527] width 76 height 12
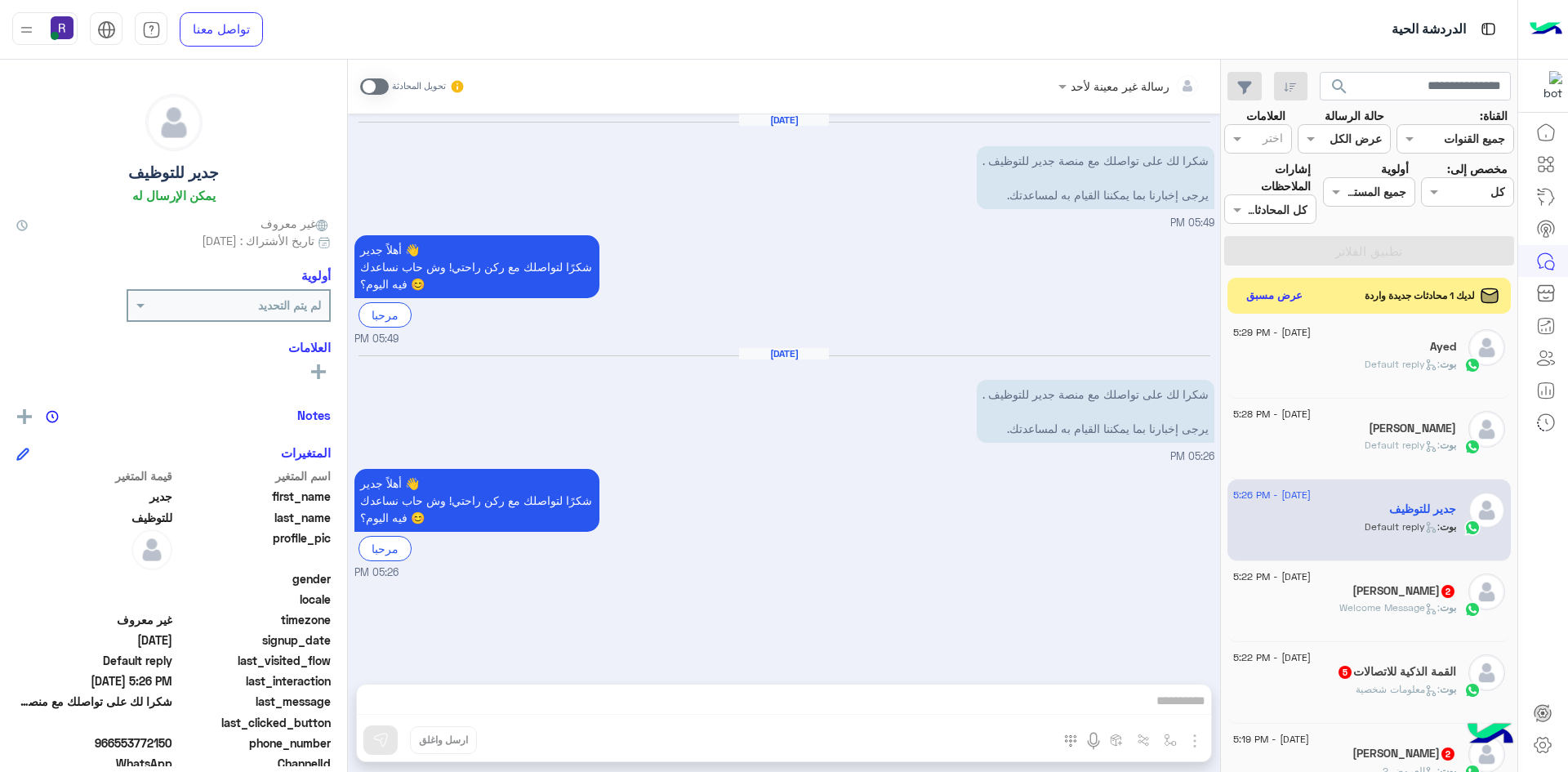
click at [1344, 419] on div "14 August - 5:28 PM" at bounding box center [1344, 416] width 223 height 11
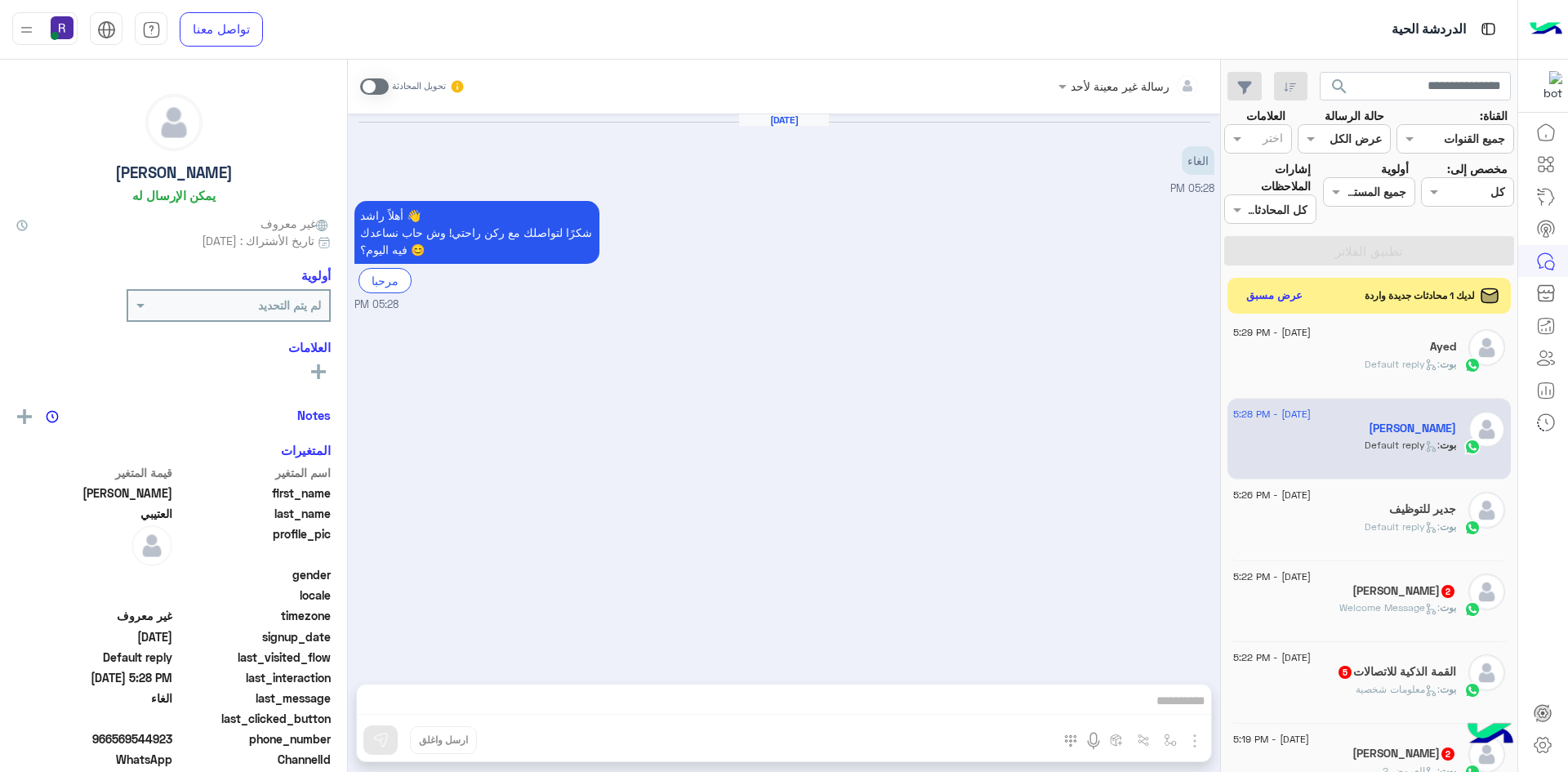
click at [1340, 359] on div "بوت : Default reply" at bounding box center [1344, 371] width 223 height 28
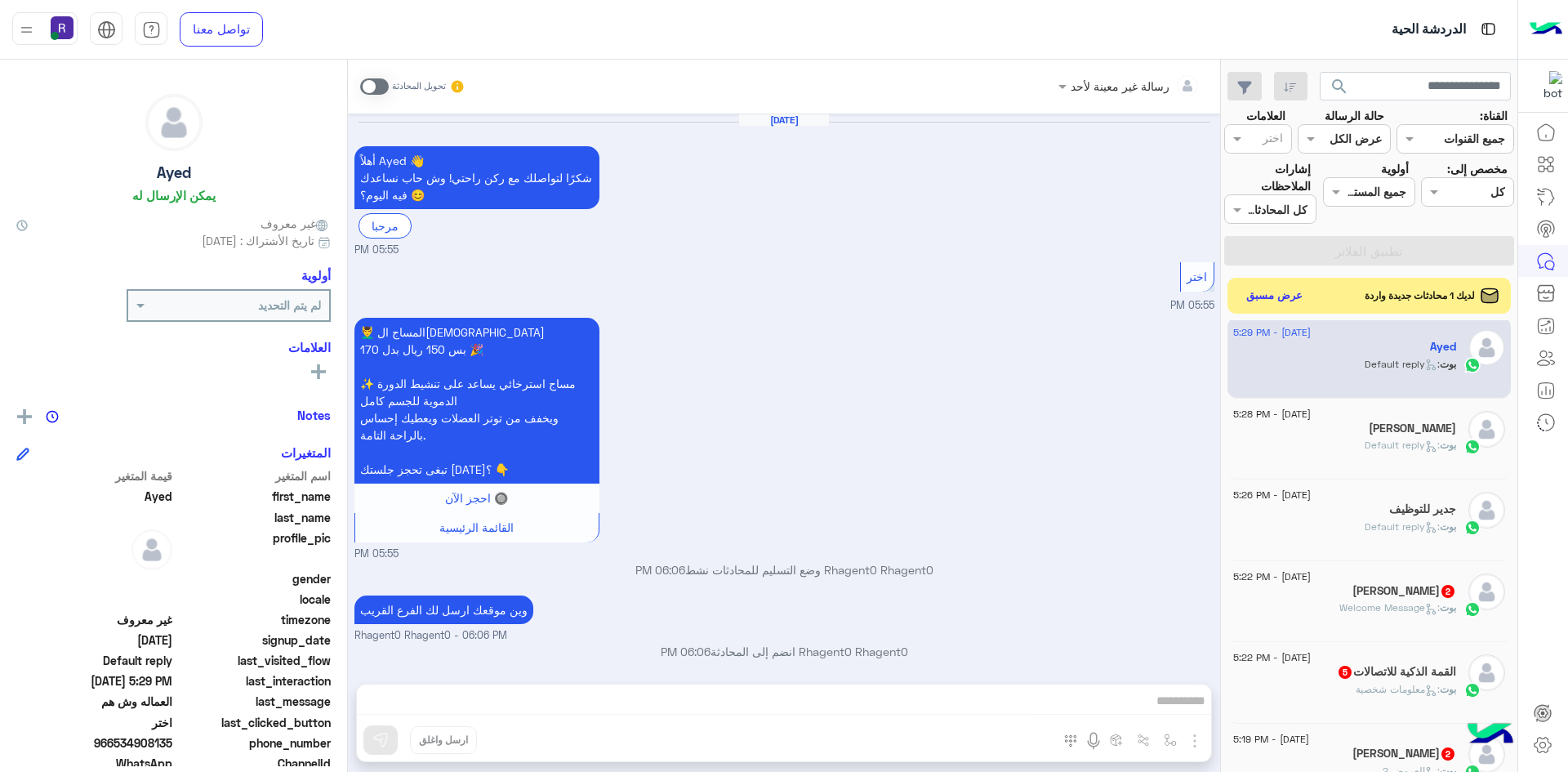
scroll to position [1562, 0]
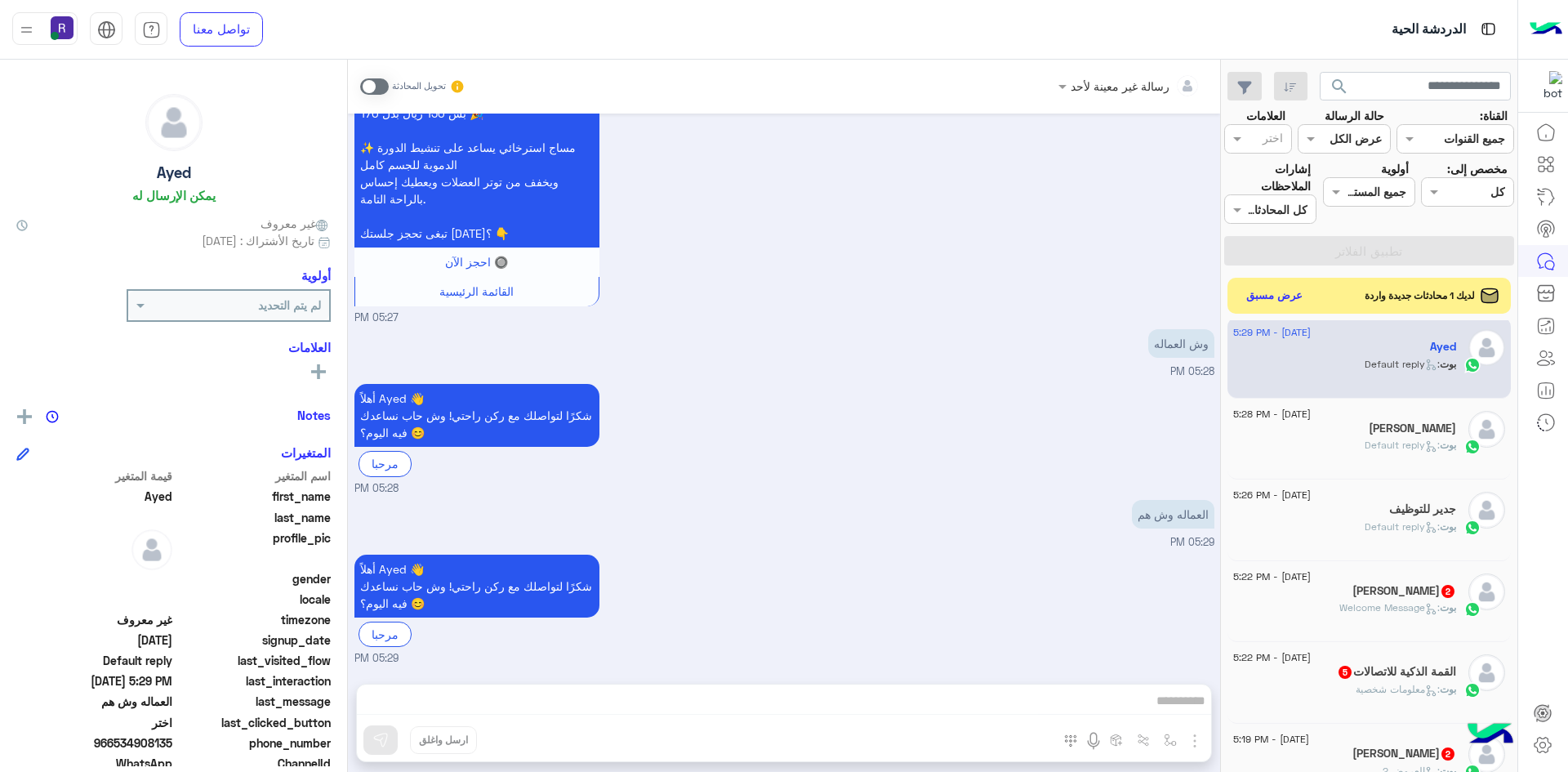
click at [1095, 690] on div "رسالة غير معينة لأحد تحويل المحادثة Jul 26, 2025 أهلاً Ayed 👋 شكرًا لتواصلك مع …" at bounding box center [784, 418] width 872 height 719
click at [1101, 703] on div "رسالة غير معينة لأحد تحويل المحادثة Jul 26, 2025 أهلاً Ayed 👋 شكرًا لتواصلك مع …" at bounding box center [784, 418] width 872 height 719
click at [1353, 621] on div "بوت : Welcome Message" at bounding box center [1344, 615] width 223 height 28
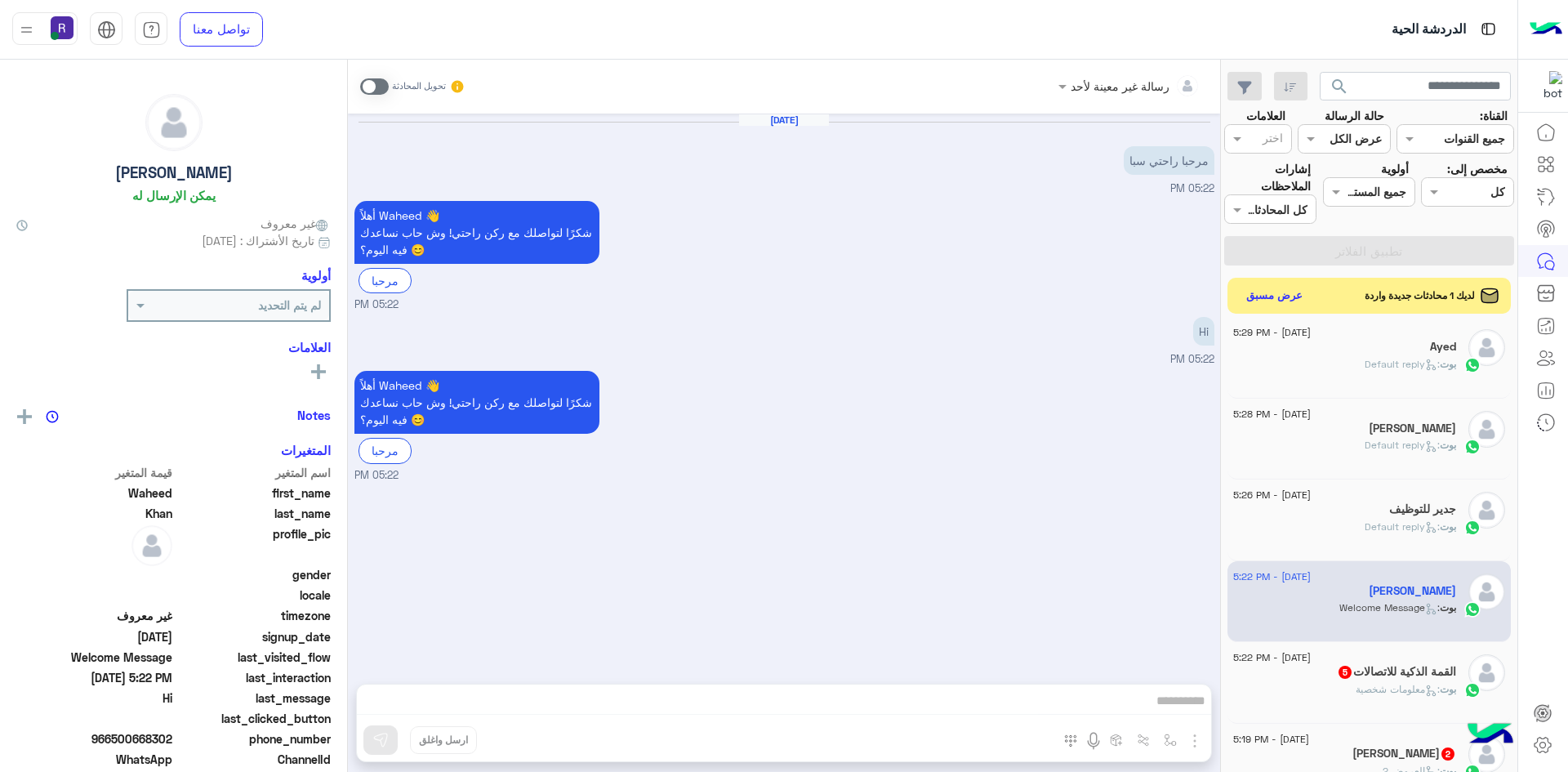
click at [1358, 662] on div "14 August - 5:22 PM" at bounding box center [1344, 659] width 223 height 11
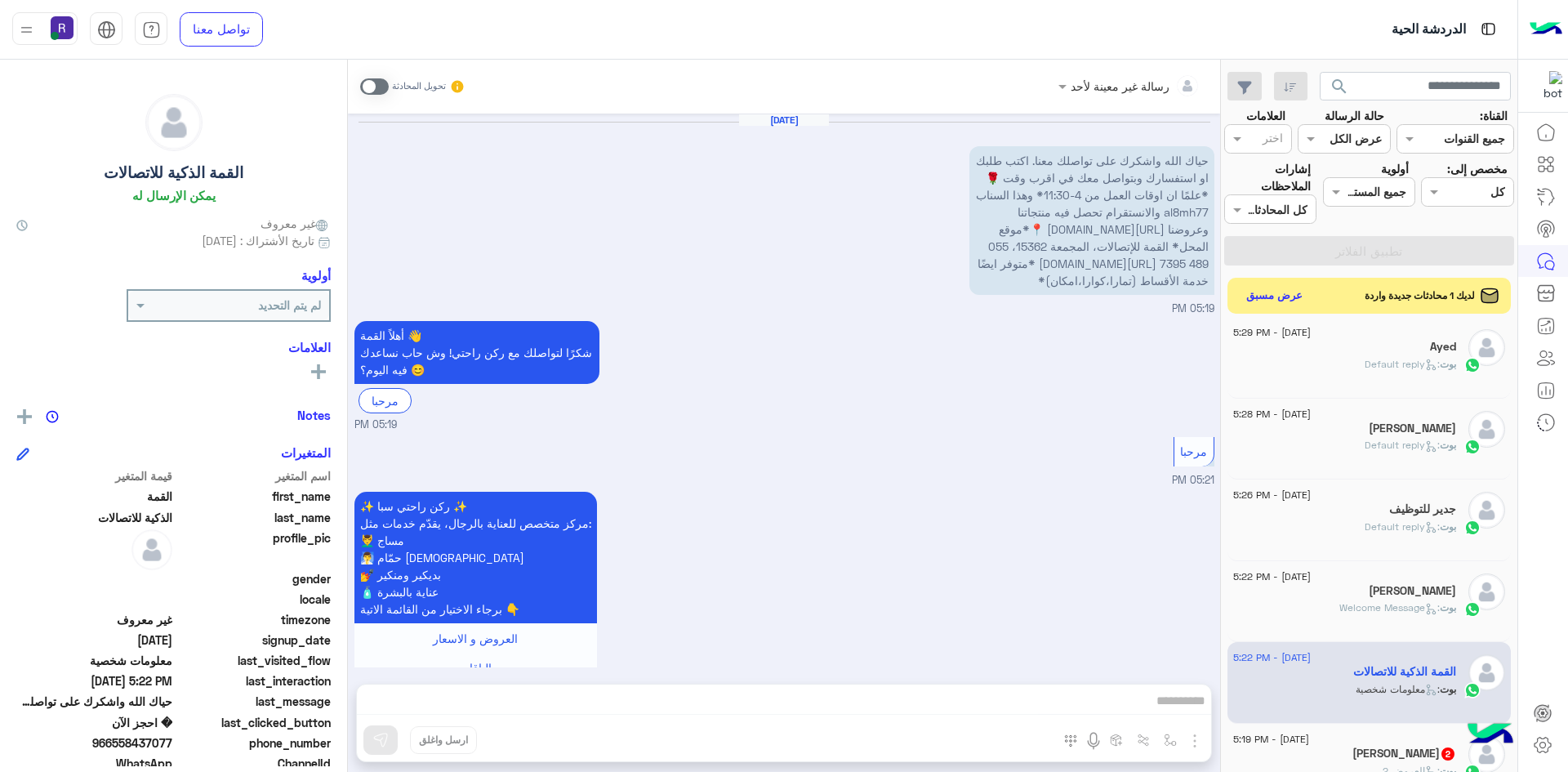
scroll to position [736, 0]
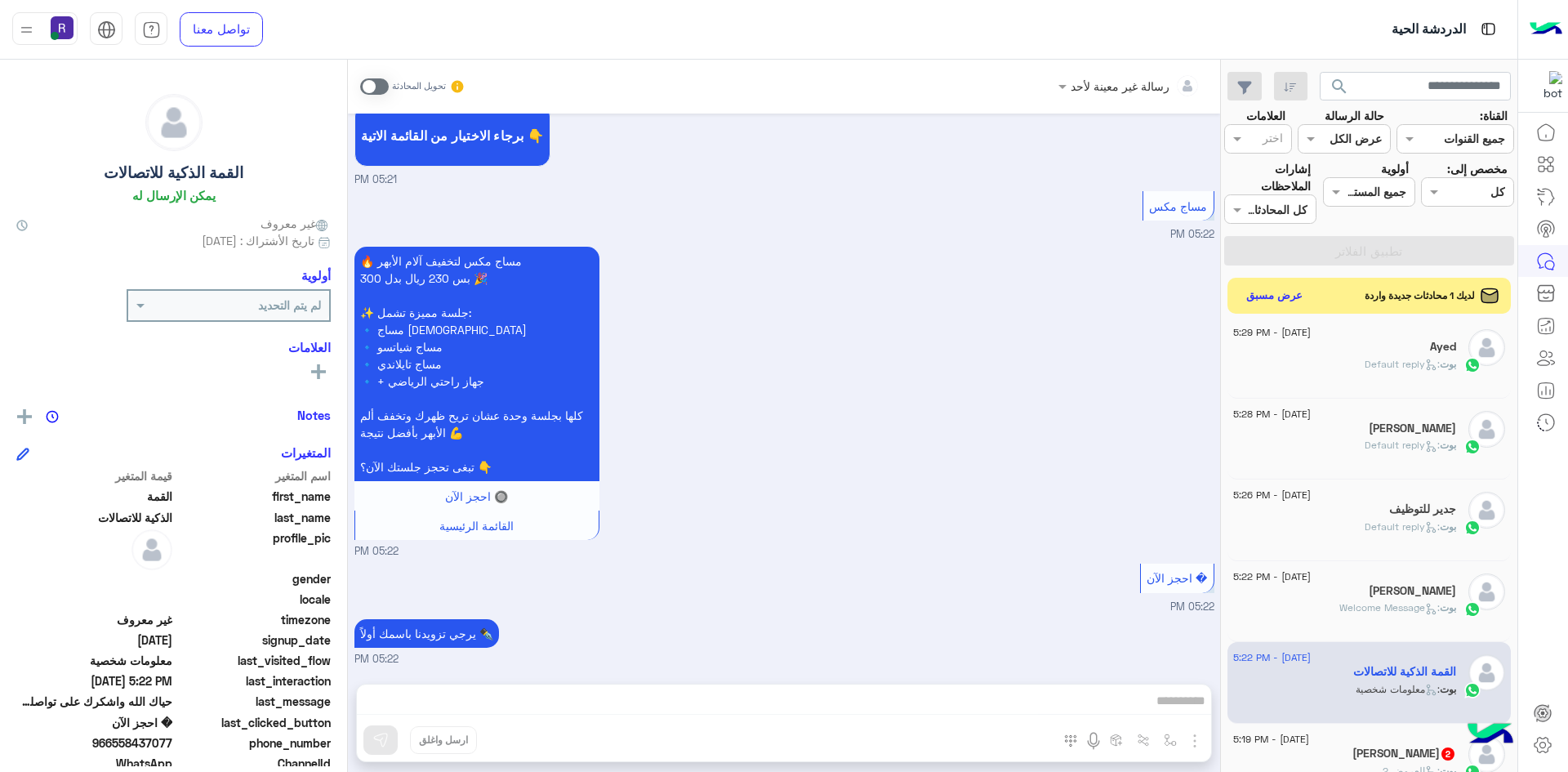
click at [1364, 751] on div "خالد العتيبي 2" at bounding box center [1344, 754] width 223 height 17
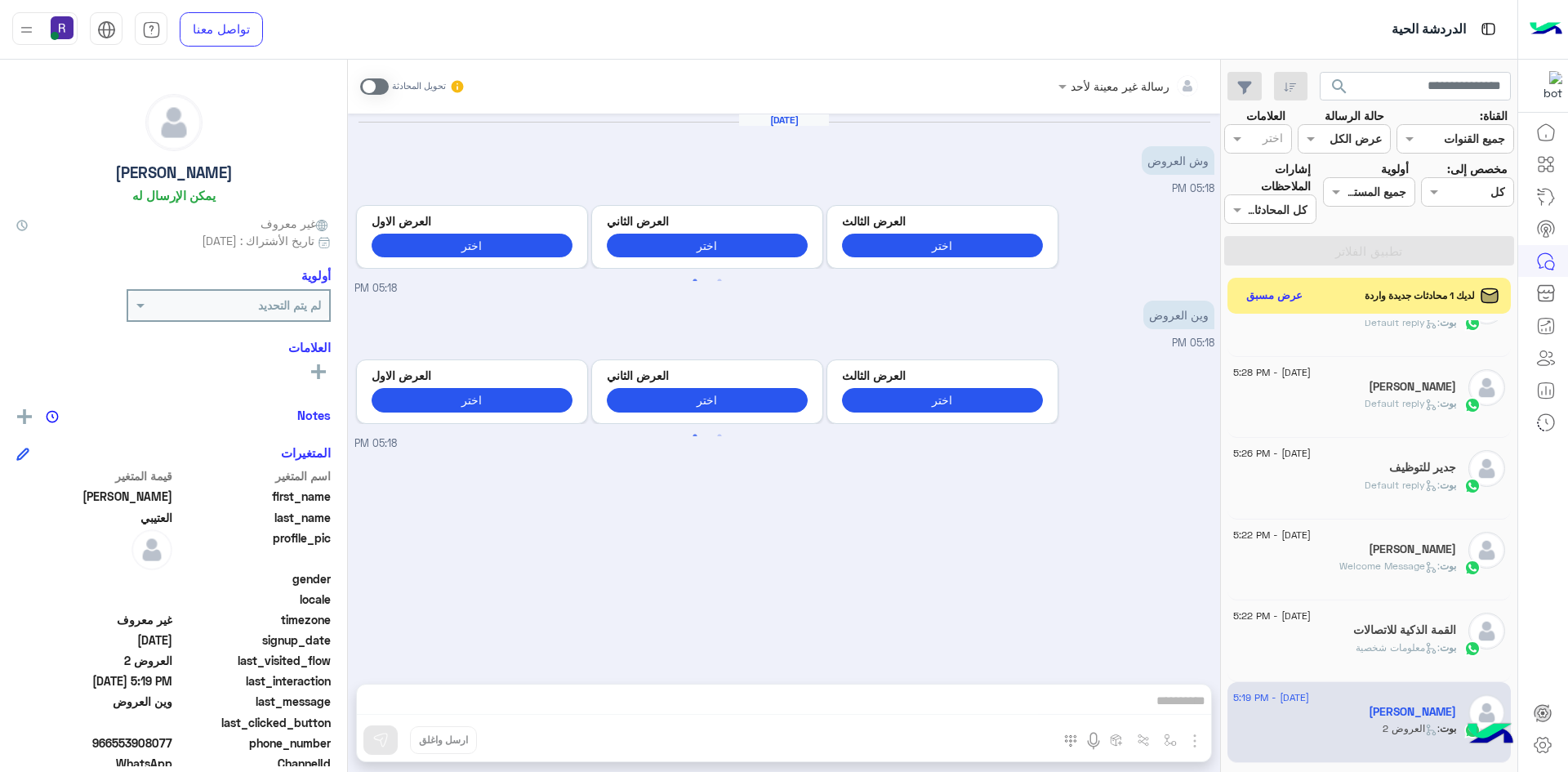
scroll to position [498, 0]
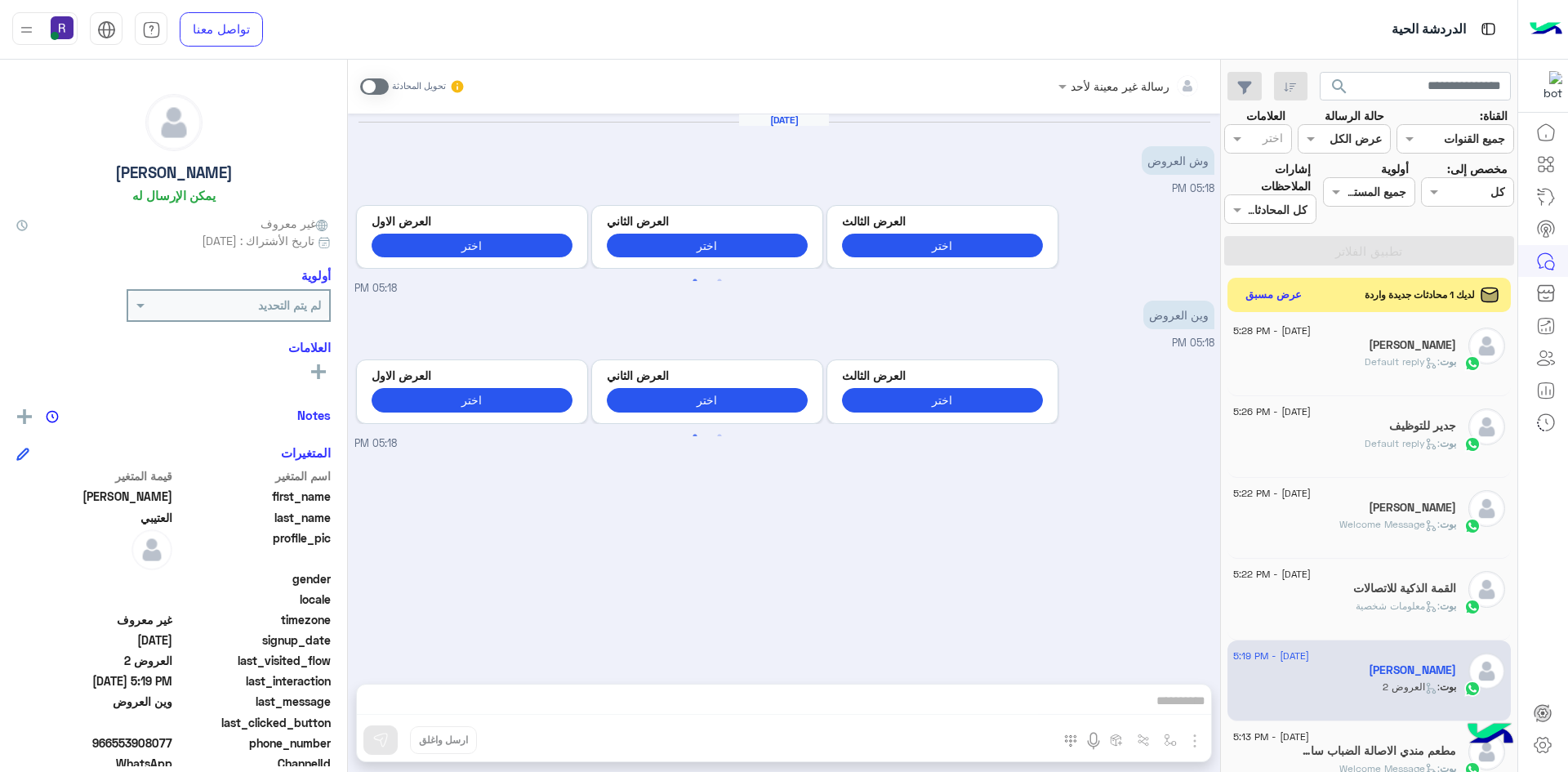
click at [1285, 288] on button "عرض مسبق" at bounding box center [1273, 295] width 68 height 22
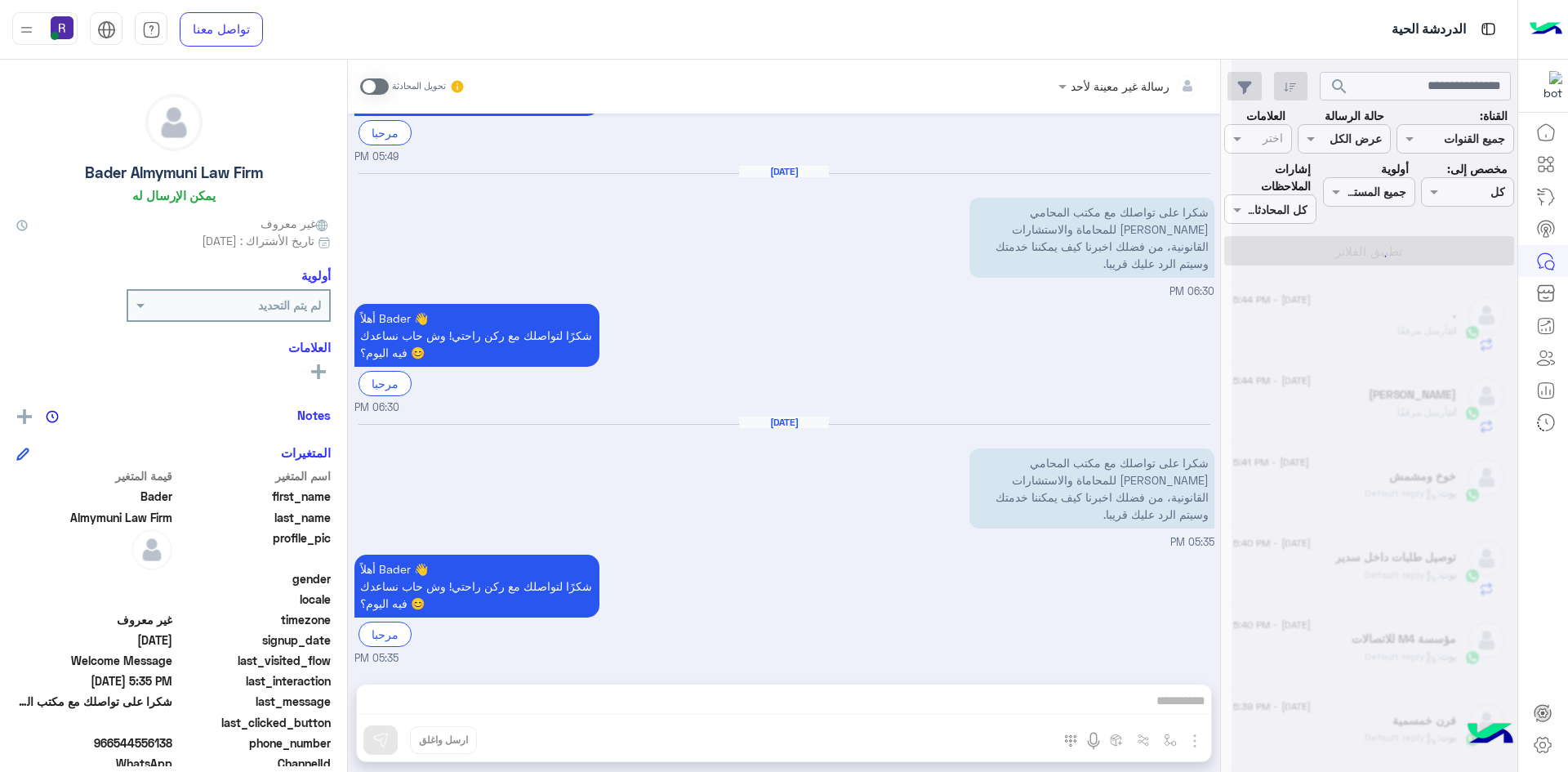
scroll to position [8, 0]
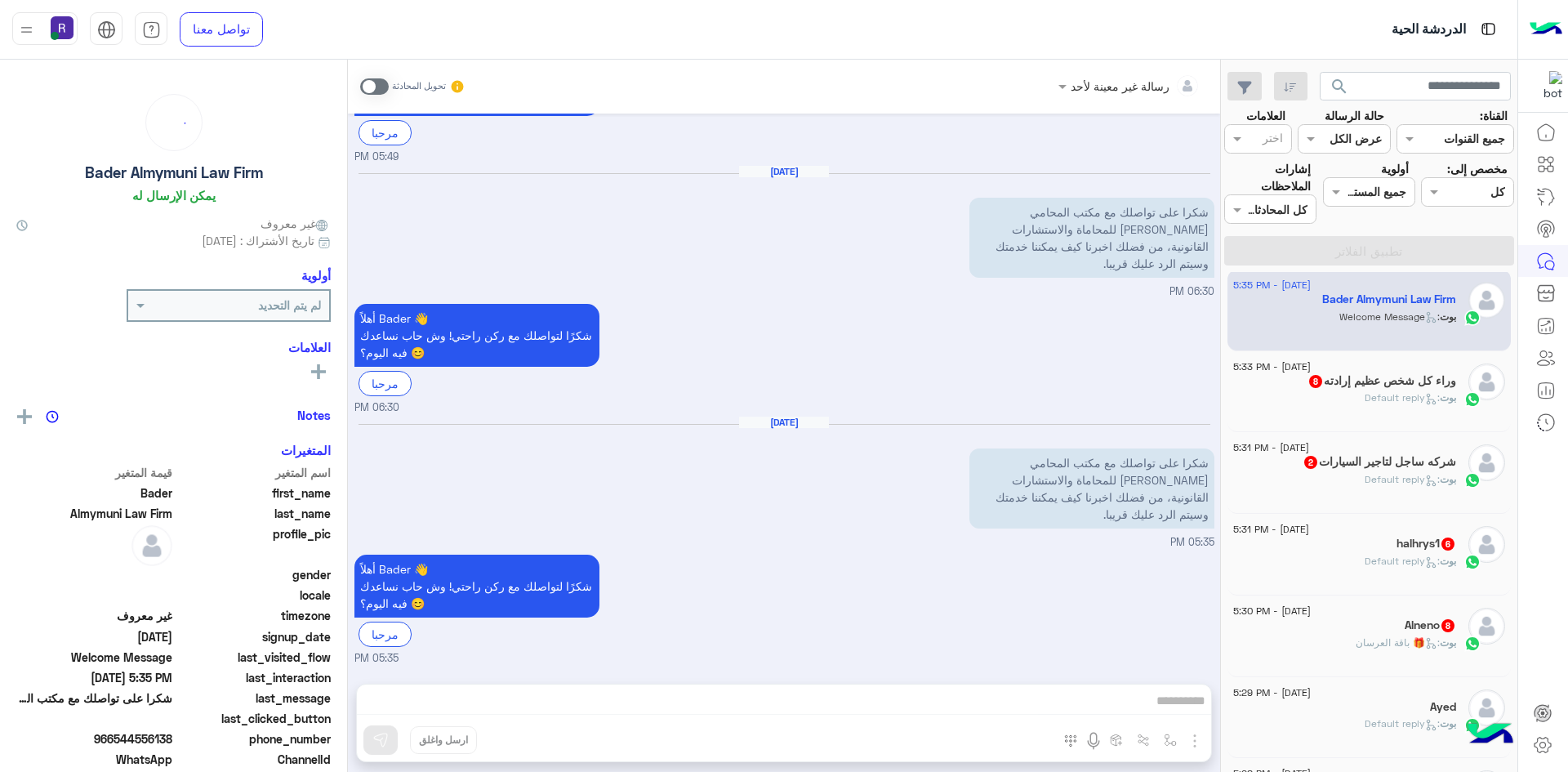
click at [1416, 545] on h5 "halhrys1 6" at bounding box center [1426, 544] width 60 height 14
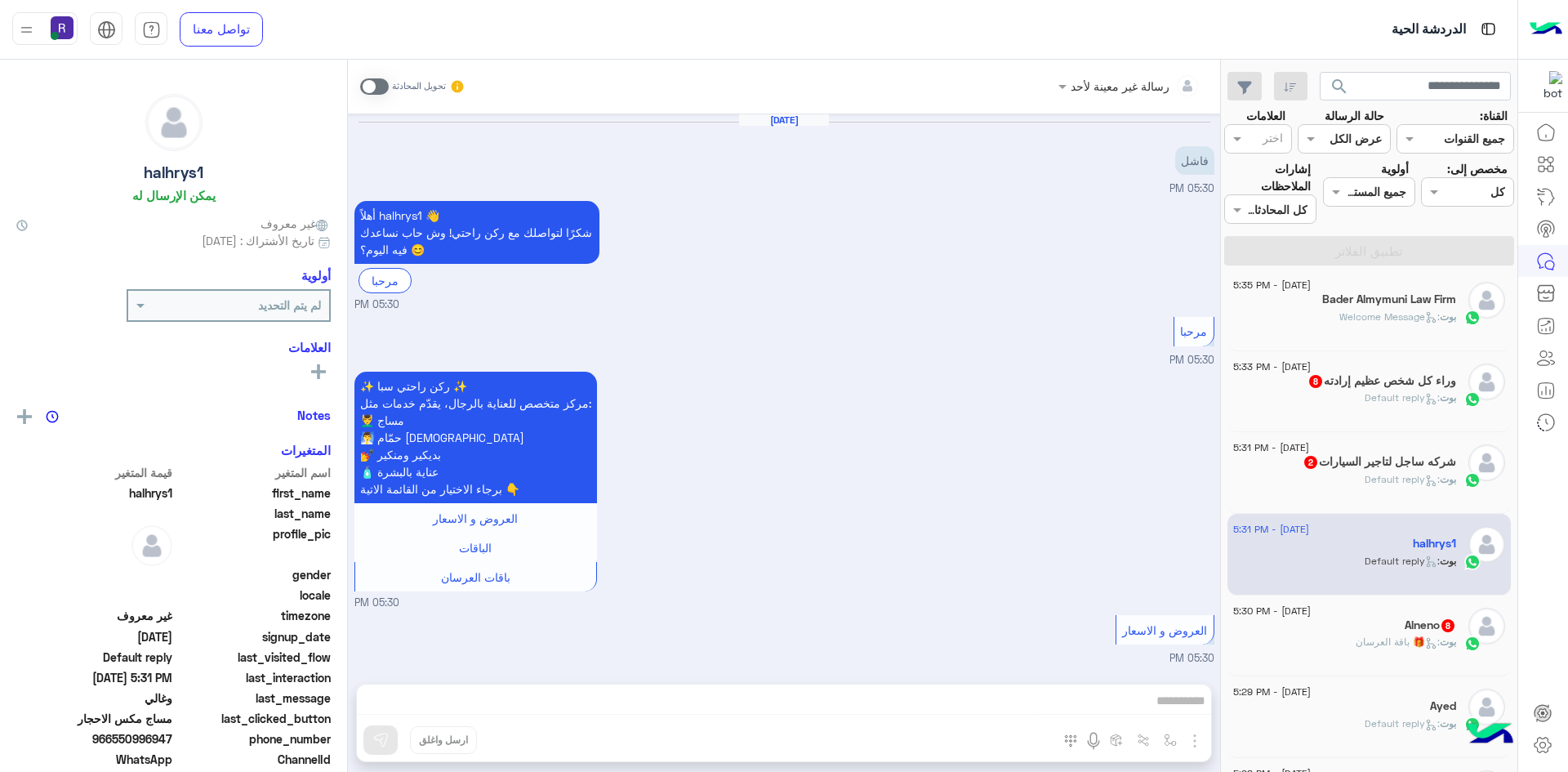
scroll to position [833, 0]
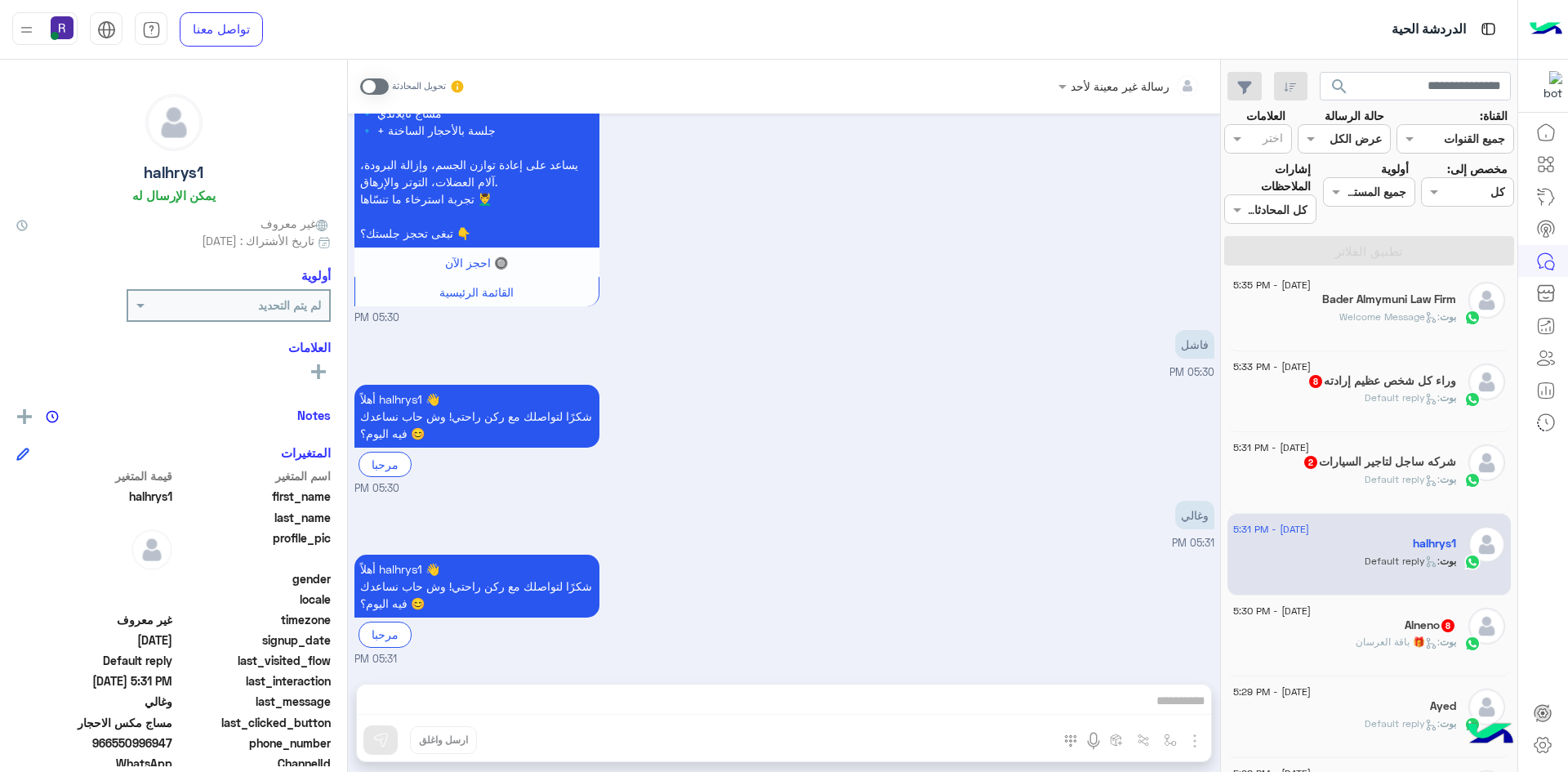
click at [1396, 632] on div "Alneno 8" at bounding box center [1344, 626] width 223 height 17
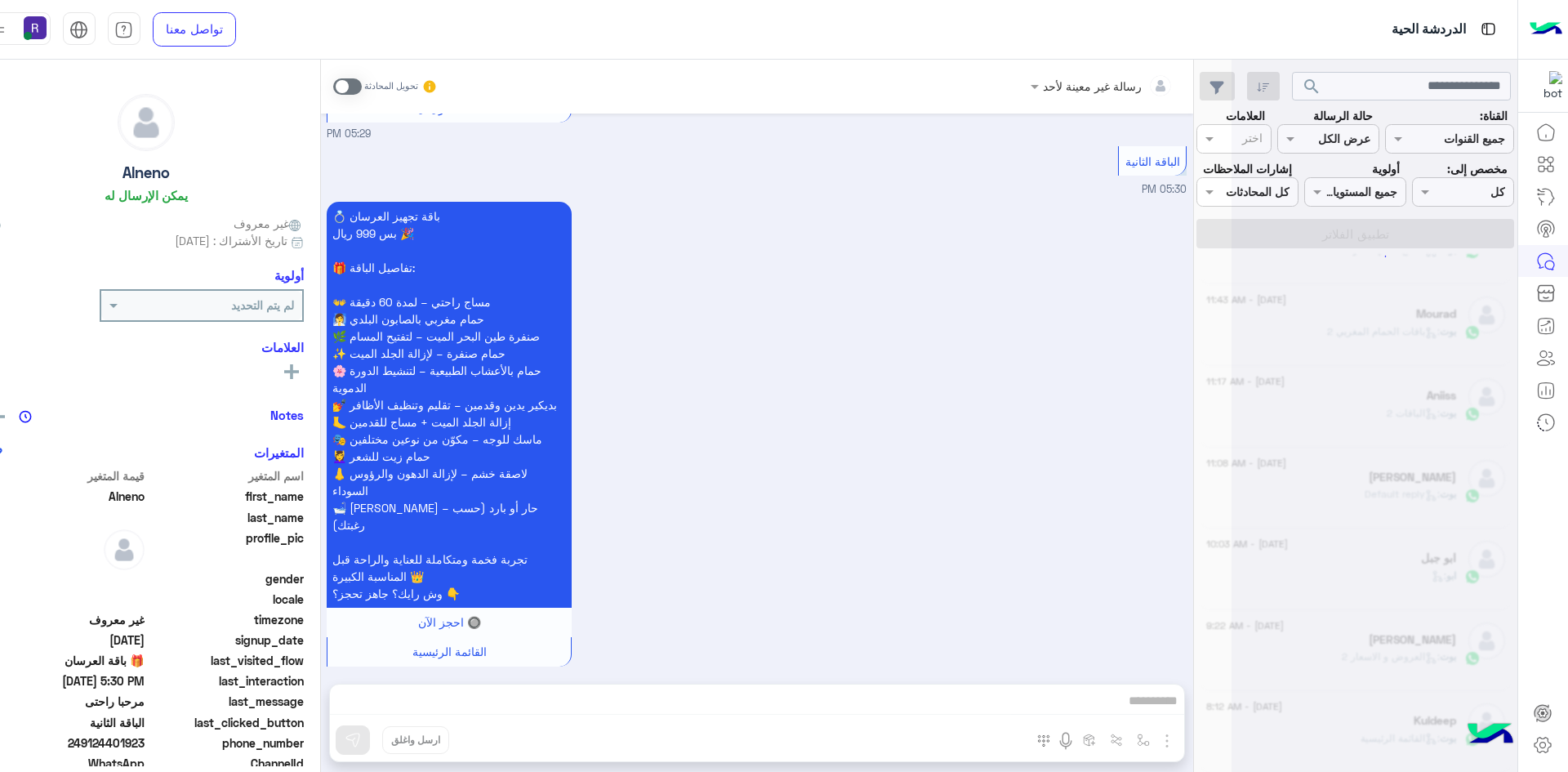
scroll to position [8, 0]
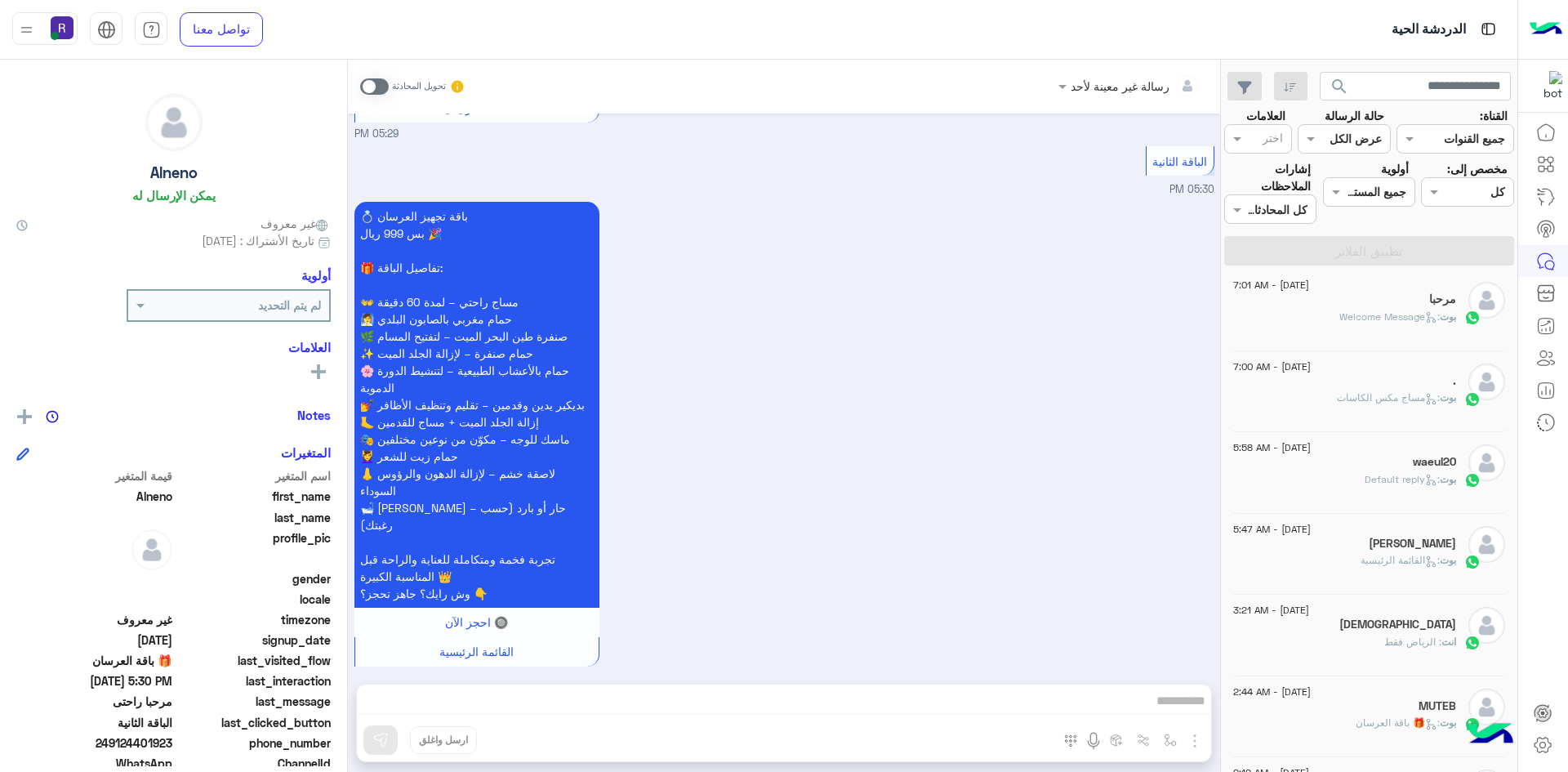
click at [1369, 305] on div "مرحبا" at bounding box center [1344, 300] width 223 height 17
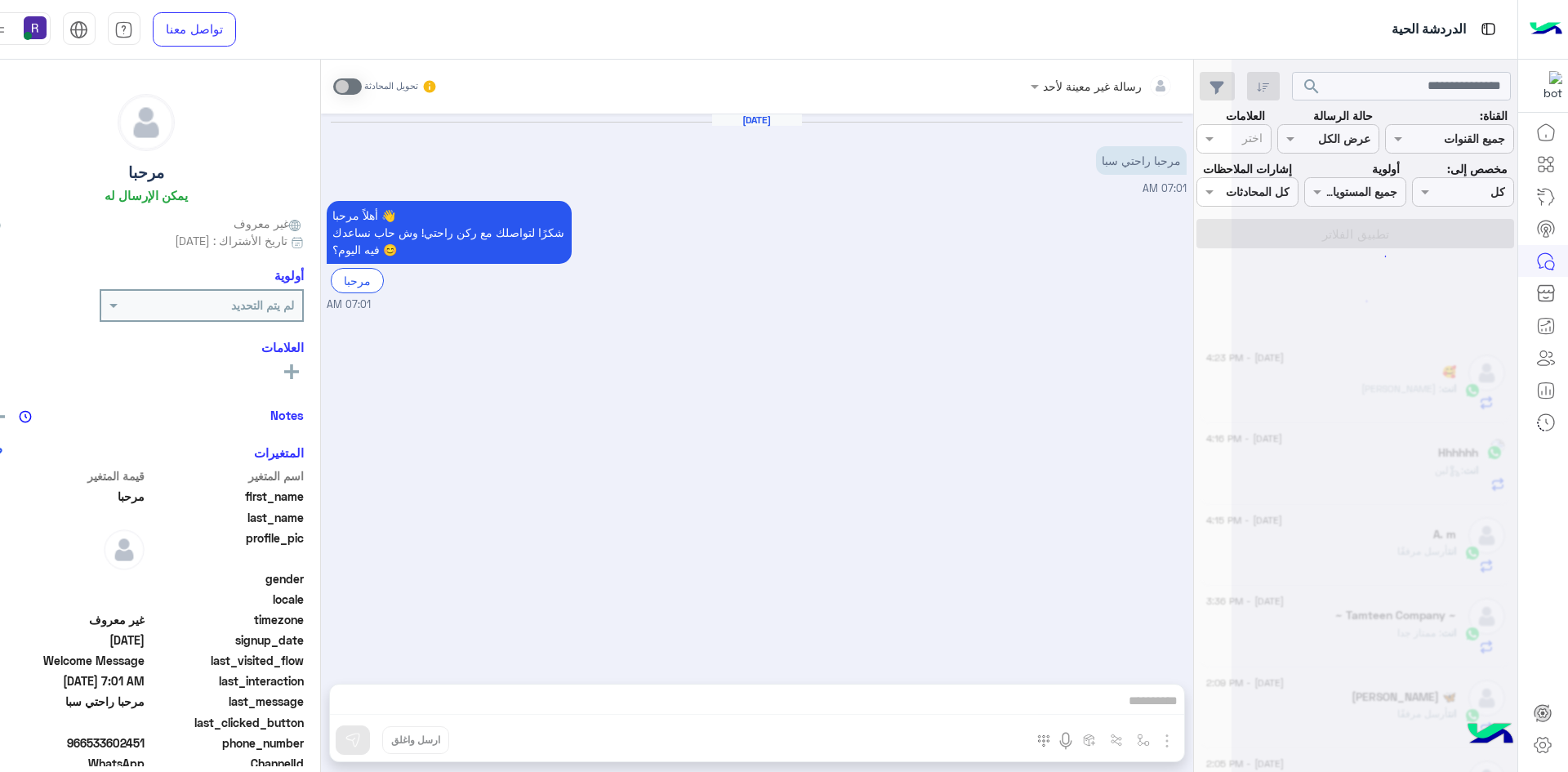
scroll to position [8, 0]
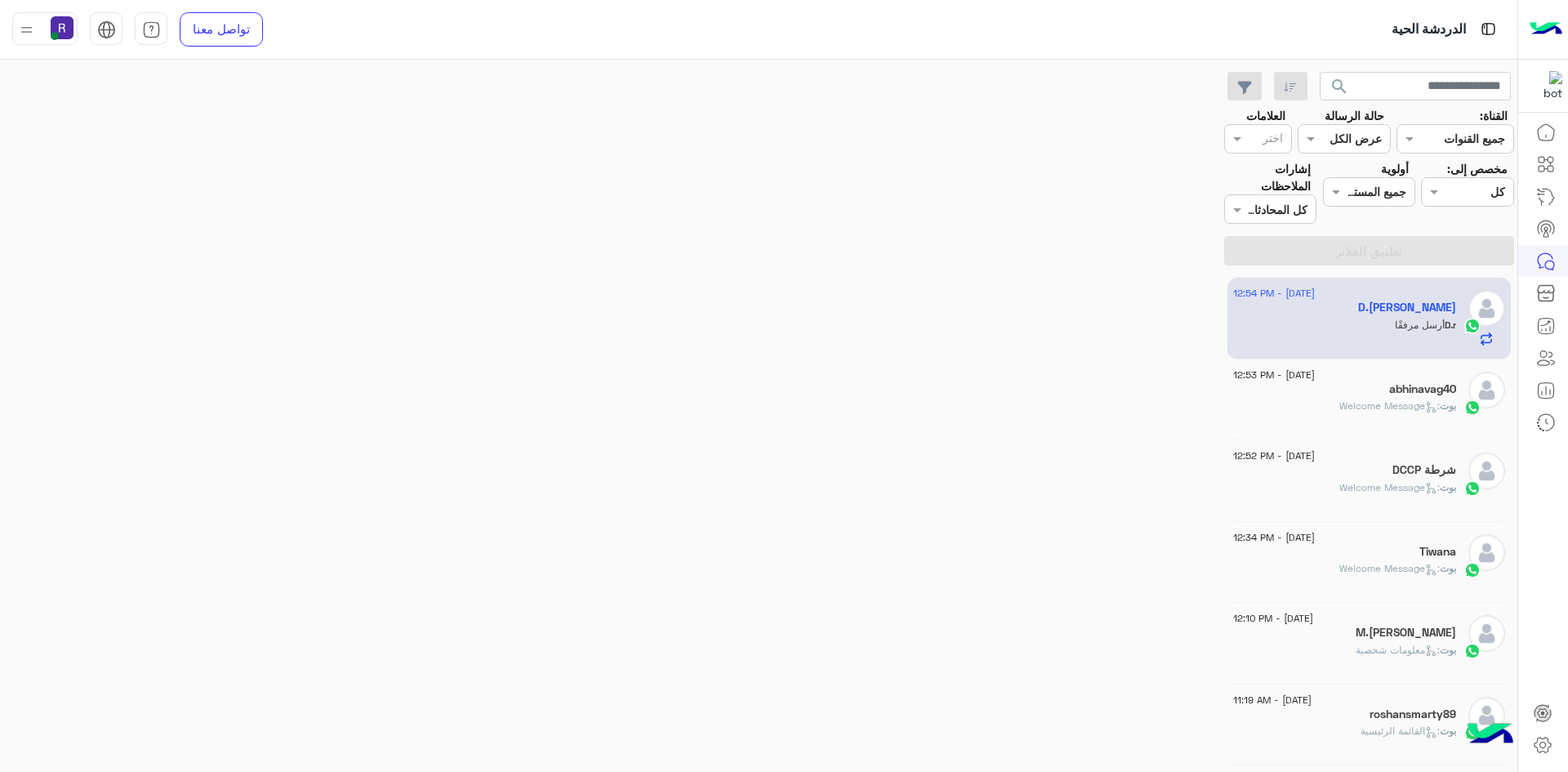
scroll to position [895, 0]
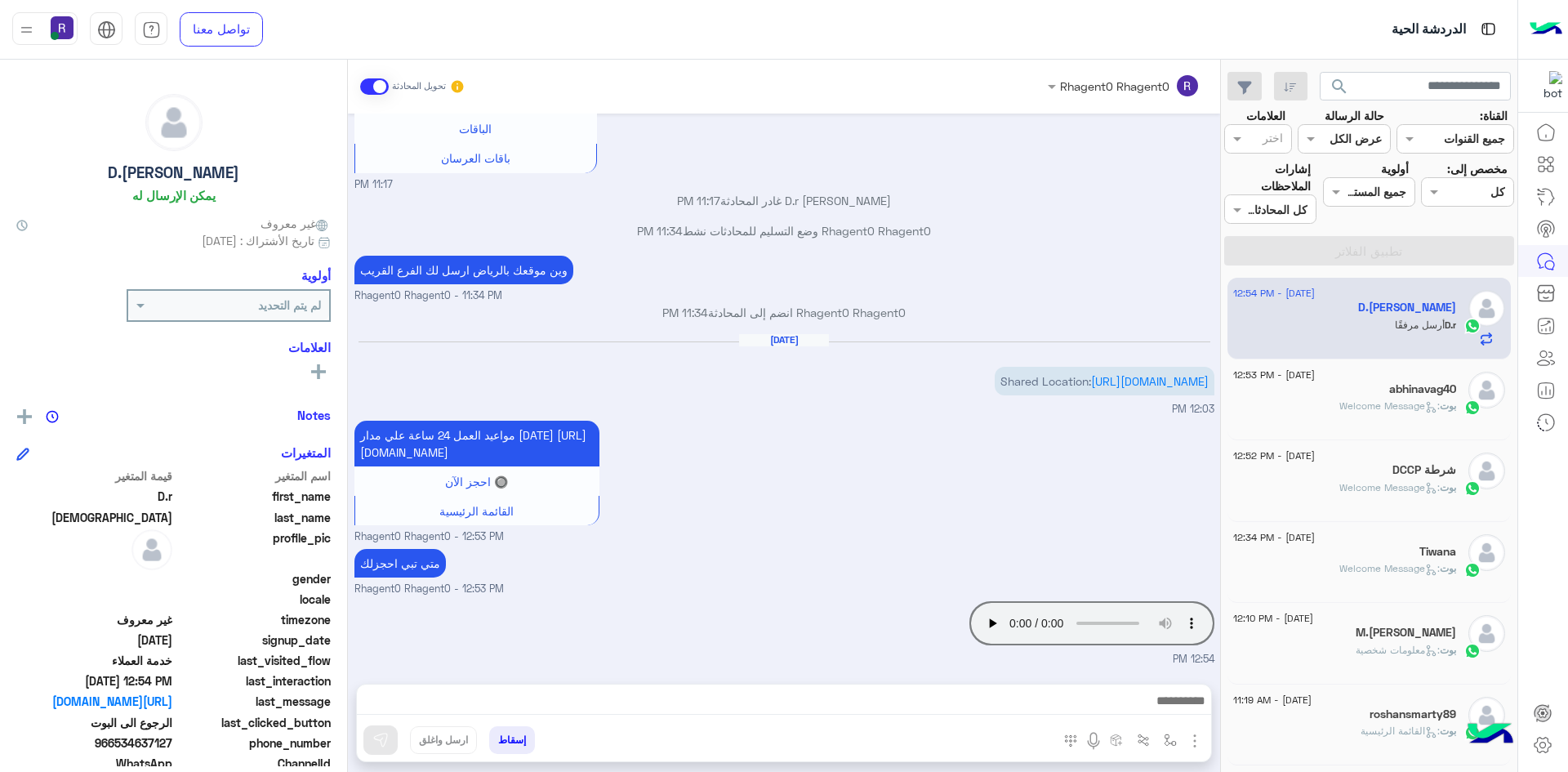
click at [369, 83] on span at bounding box center [374, 86] width 28 height 16
